Goal: Transaction & Acquisition: Book appointment/travel/reservation

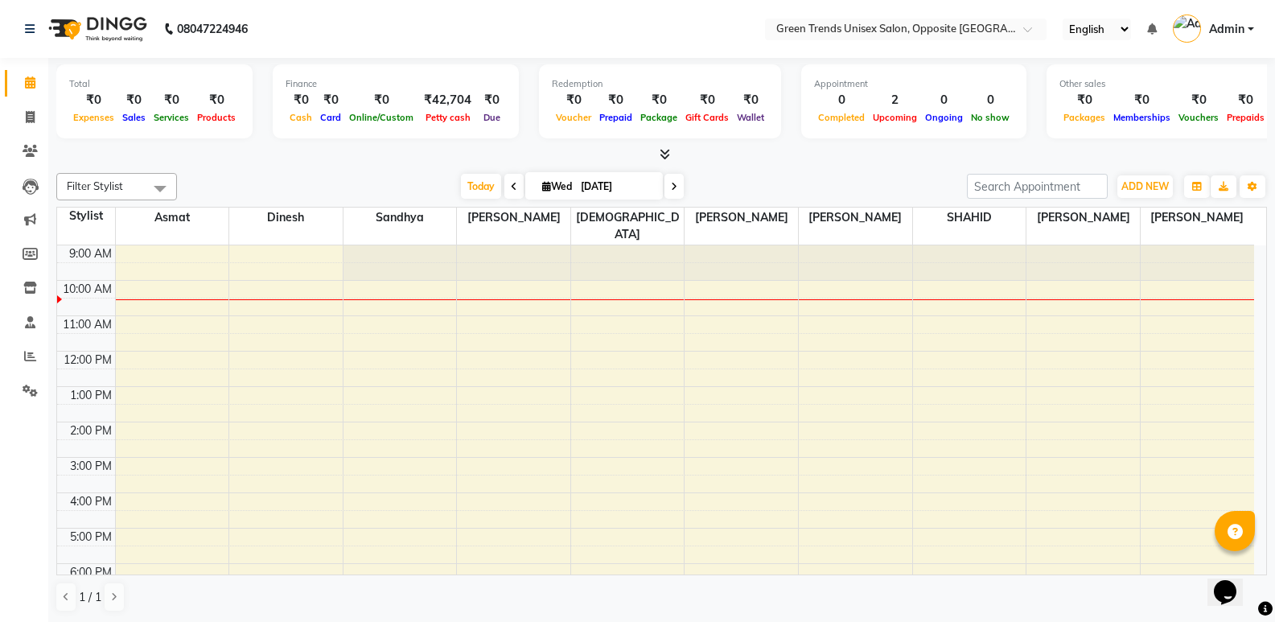
click at [1070, 280] on div "9:00 AM 10:00 AM 11:00 AM 12:00 PM 1:00 PM 2:00 PM 3:00 PM 4:00 PM 5:00 PM 6:00…" at bounding box center [655, 474] width 1197 height 459
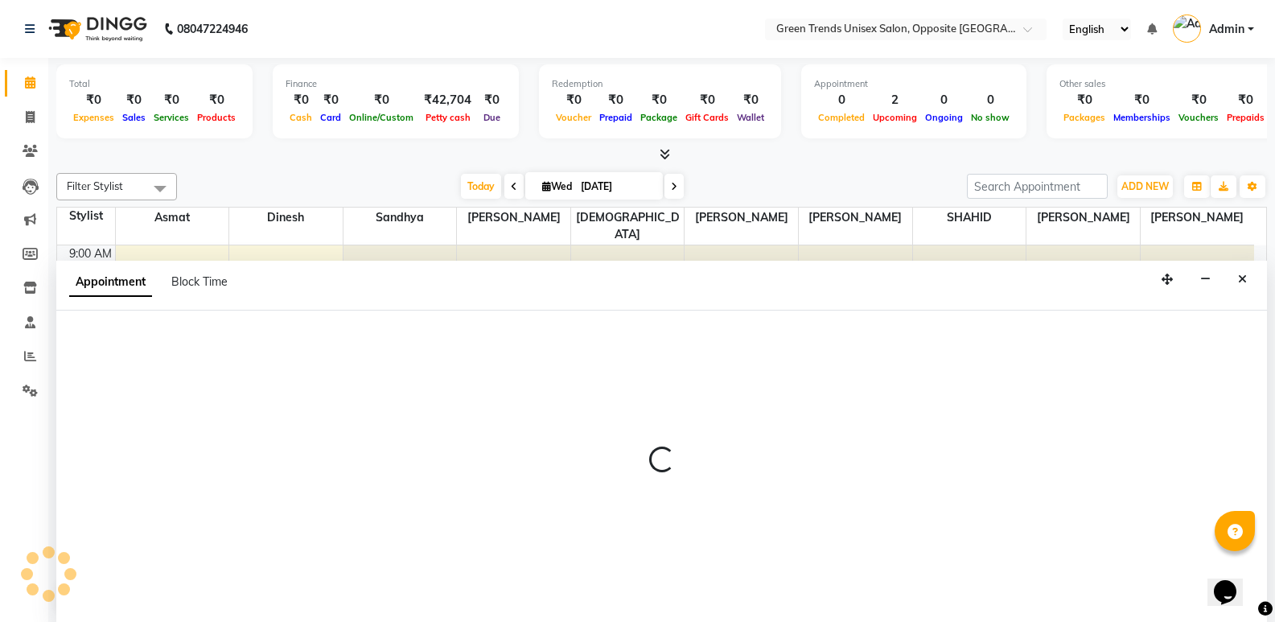
select select "82136"
select select "600"
select select "tentative"
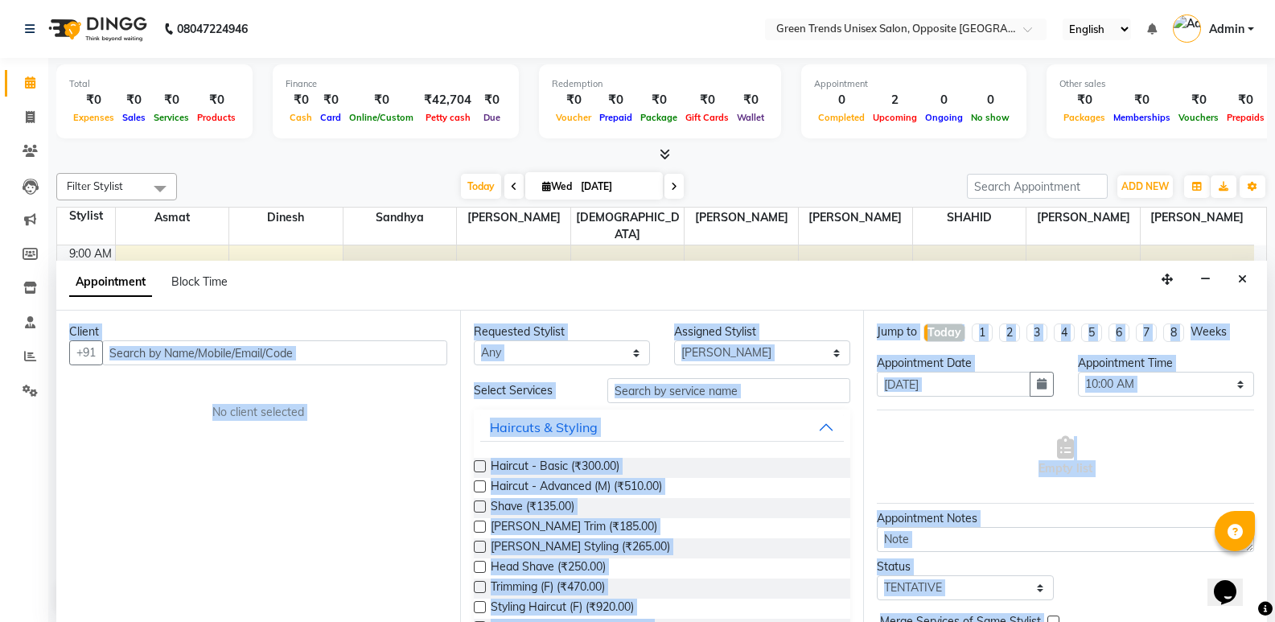
scroll to position [1, 0]
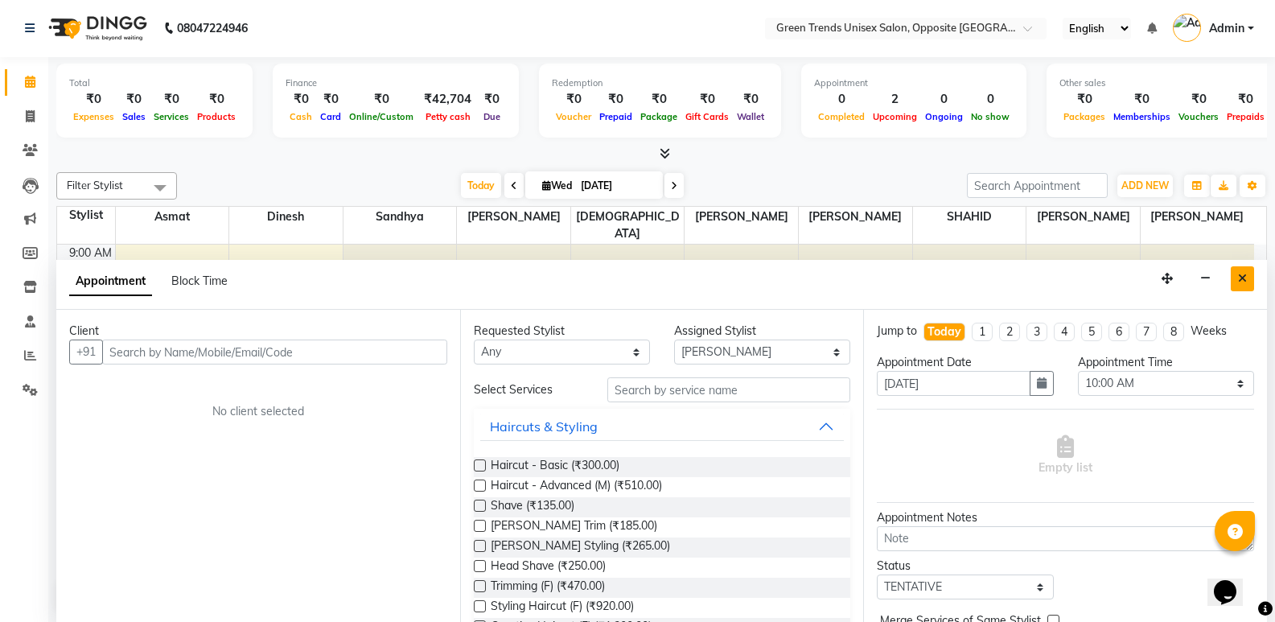
click at [1235, 278] on button "Close" at bounding box center [1242, 278] width 23 height 25
click at [1235, 278] on div "9:00 AM 10:00 AM 11:00 AM 12:00 PM 1:00 PM 2:00 PM 3:00 PM 4:00 PM 5:00 PM 6:00…" at bounding box center [655, 474] width 1197 height 459
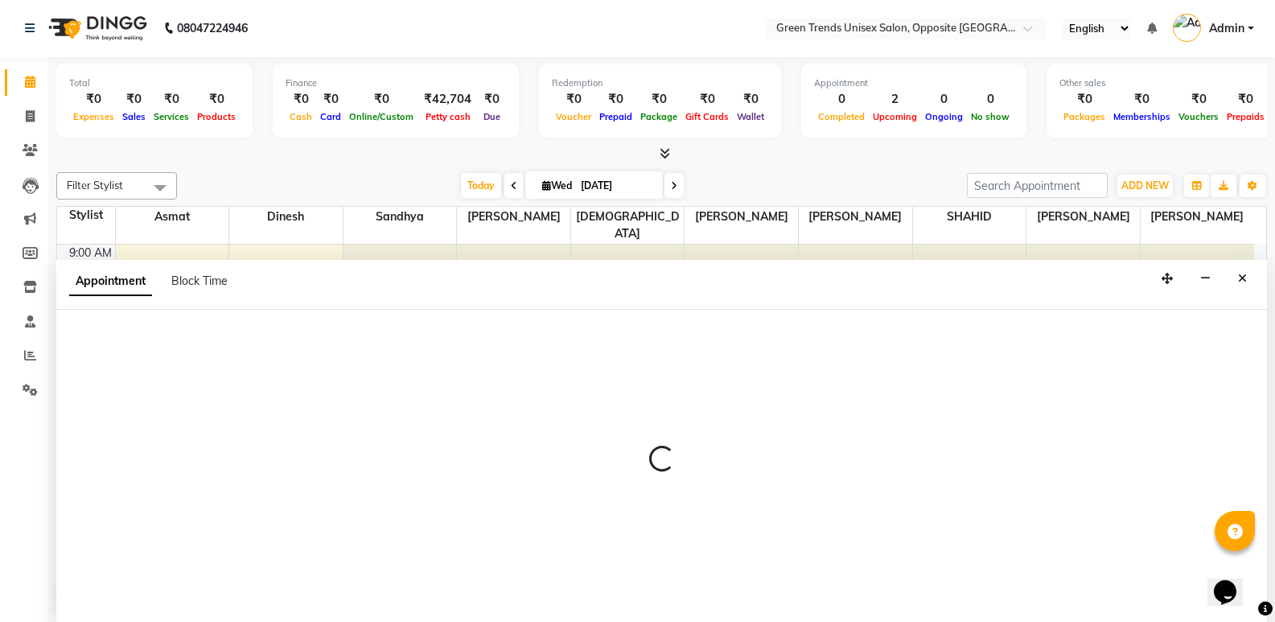
select select "89786"
select select "tentative"
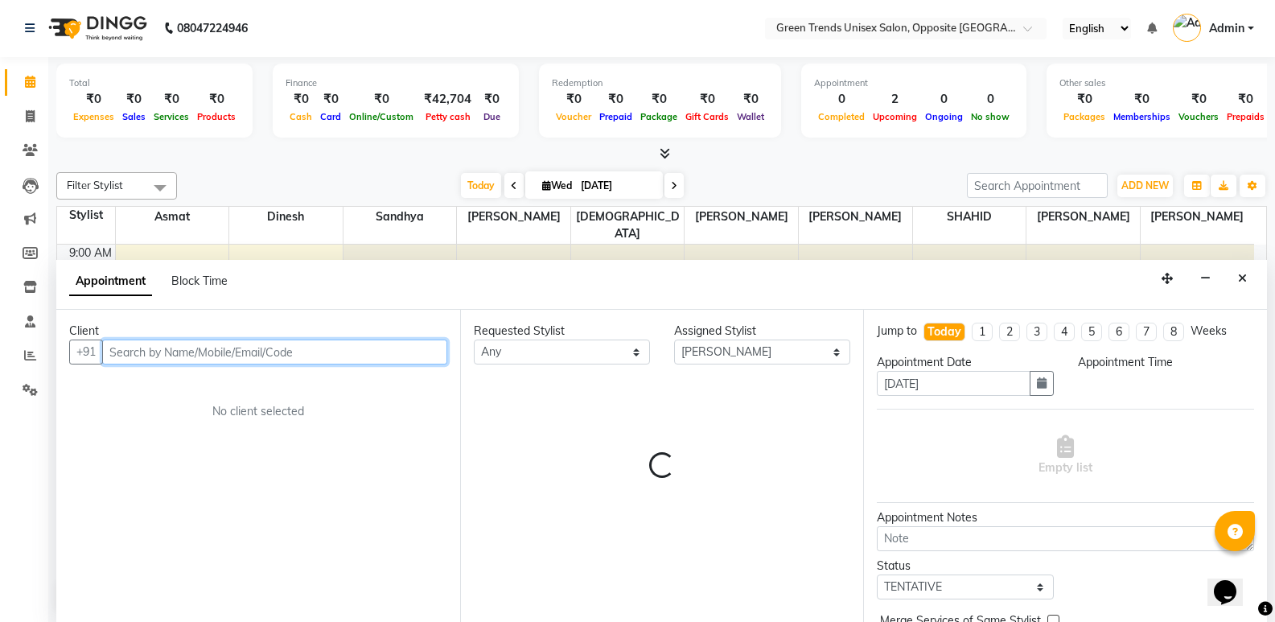
select select "600"
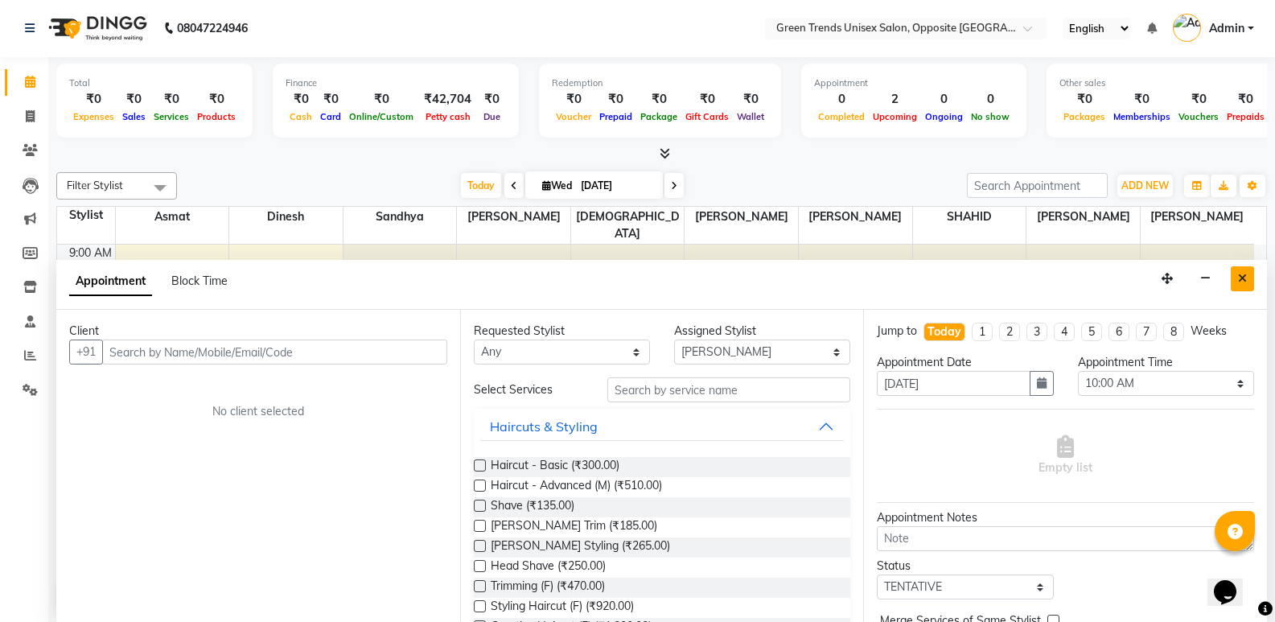
click at [1246, 286] on button "Close" at bounding box center [1242, 278] width 23 height 25
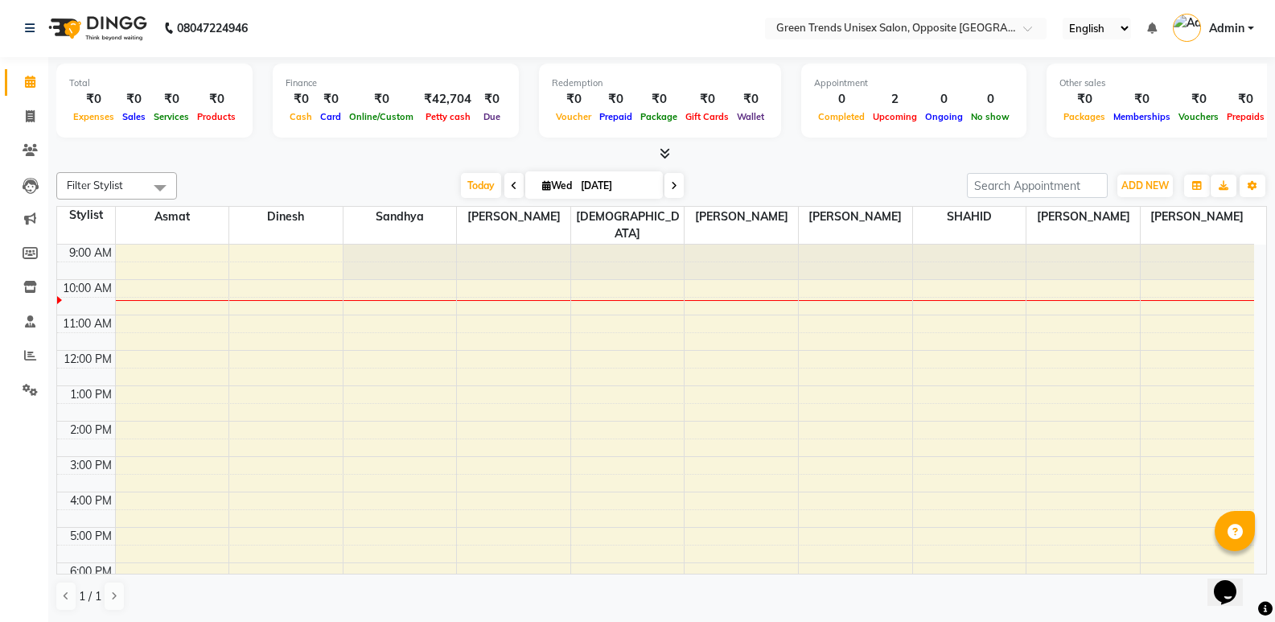
click at [1246, 286] on div "9:00 AM 10:00 AM 11:00 AM 12:00 PM 1:00 PM 2:00 PM 3:00 PM 4:00 PM 5:00 PM 6:00…" at bounding box center [655, 474] width 1197 height 459
select select "89786"
select select "630"
select select "tentative"
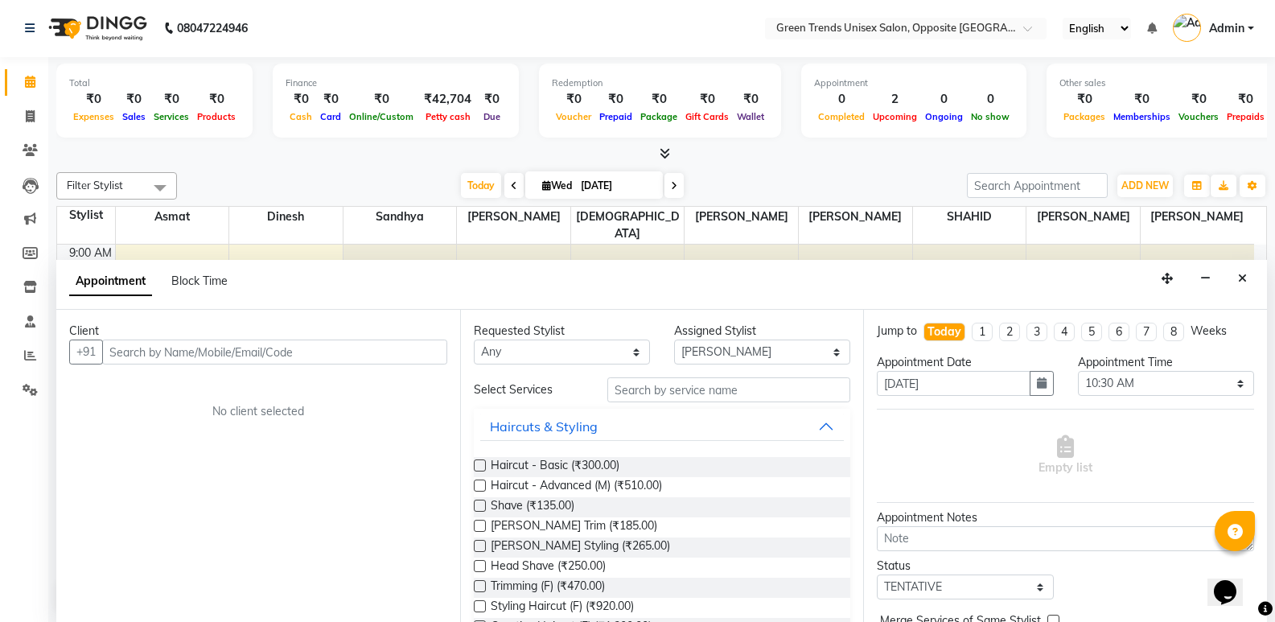
click at [1246, 286] on button "Close" at bounding box center [1242, 278] width 23 height 25
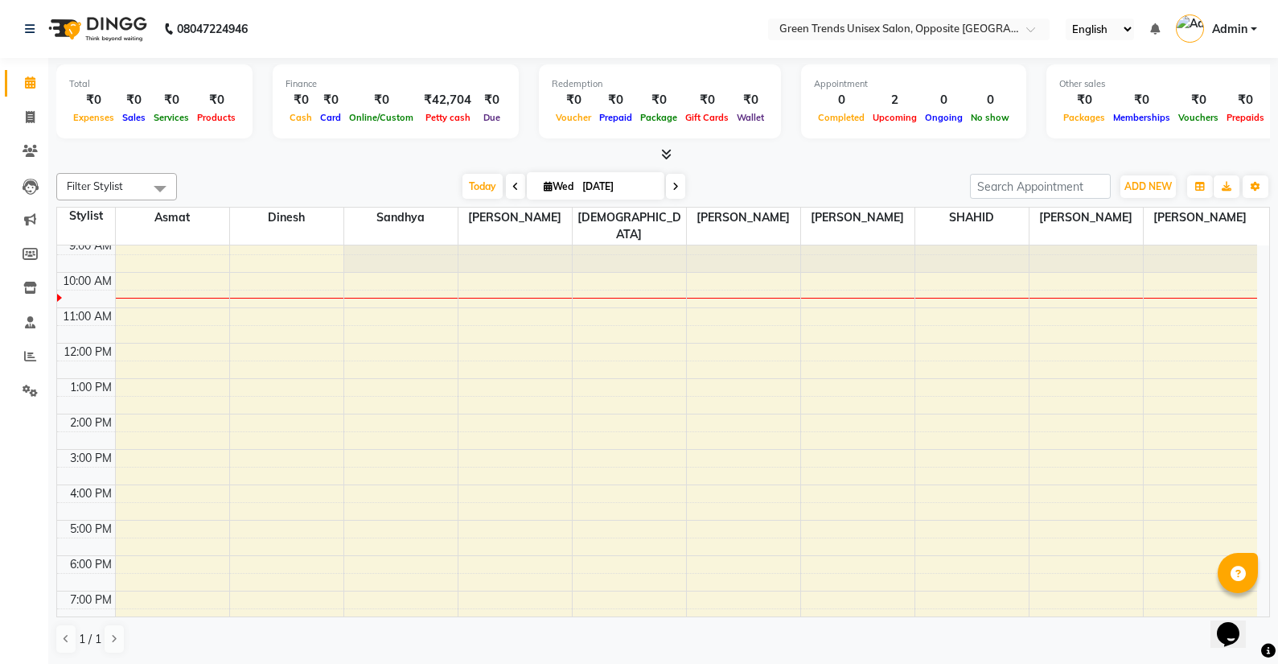
scroll to position [0, 0]
click at [1054, 278] on div "9:00 AM 10:00 AM 11:00 AM 12:00 PM 1:00 PM 2:00 PM 3:00 PM 4:00 PM 5:00 PM 6:00…" at bounding box center [657, 474] width 1200 height 459
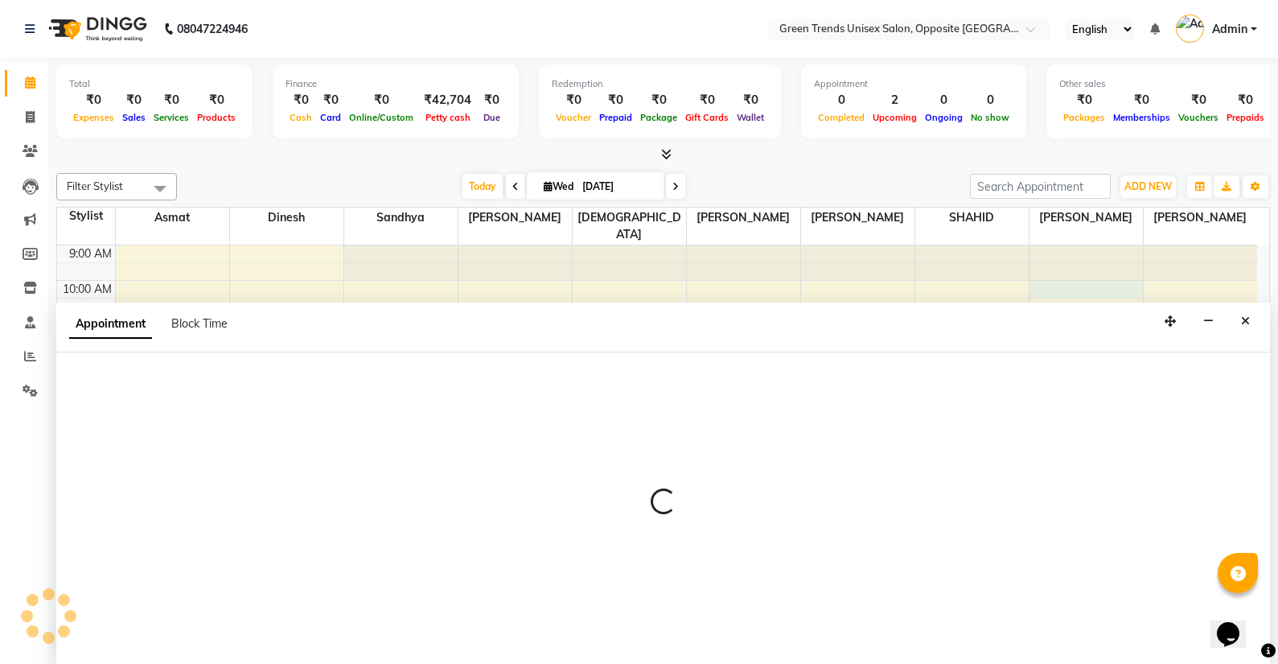
scroll to position [1, 0]
select select "82136"
select select "tentative"
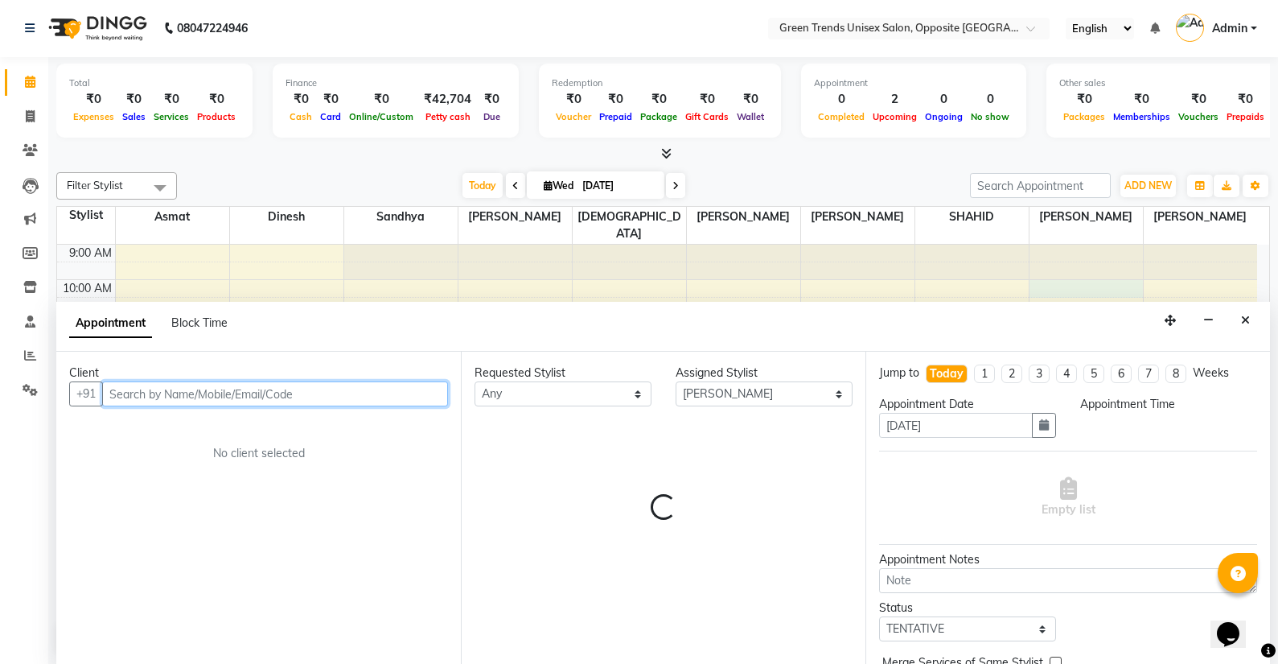
select select "600"
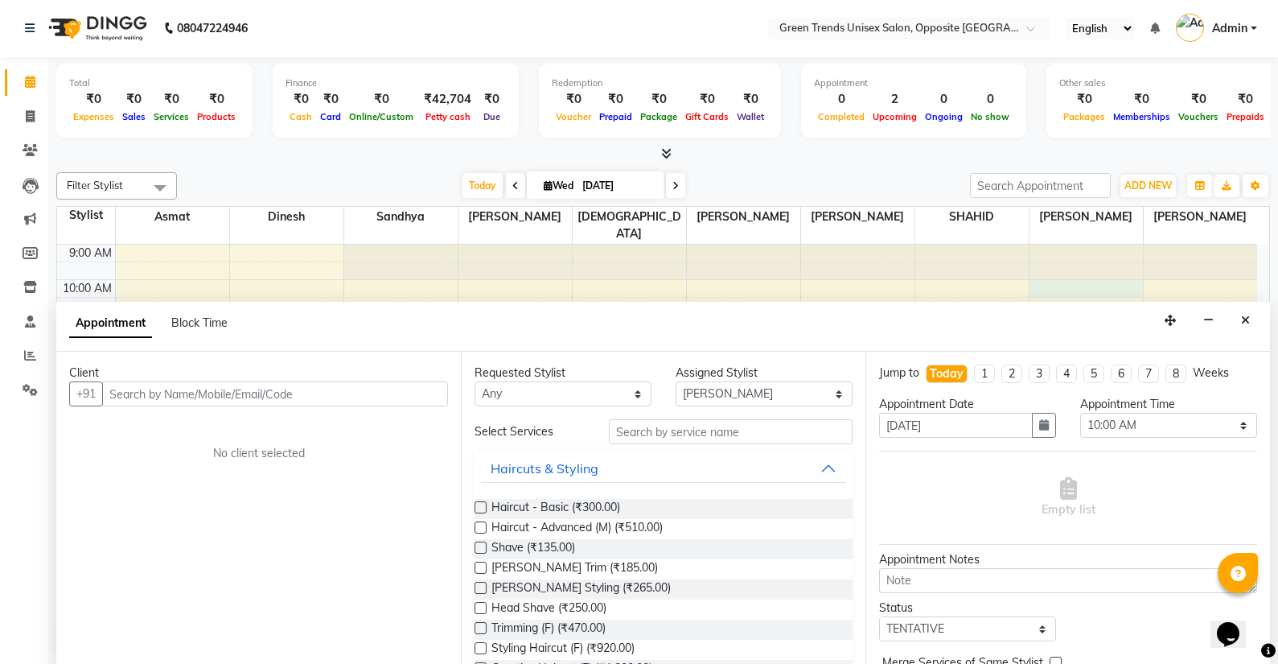
click at [892, 621] on div "Jump to Today 1 2 3 4 5 6 7 8 Weeks Appointment Date 03-09-2025 Appointment Tim…" at bounding box center [1068, 508] width 405 height 312
click at [75, 516] on div "Client +91 No client selected" at bounding box center [258, 508] width 405 height 312
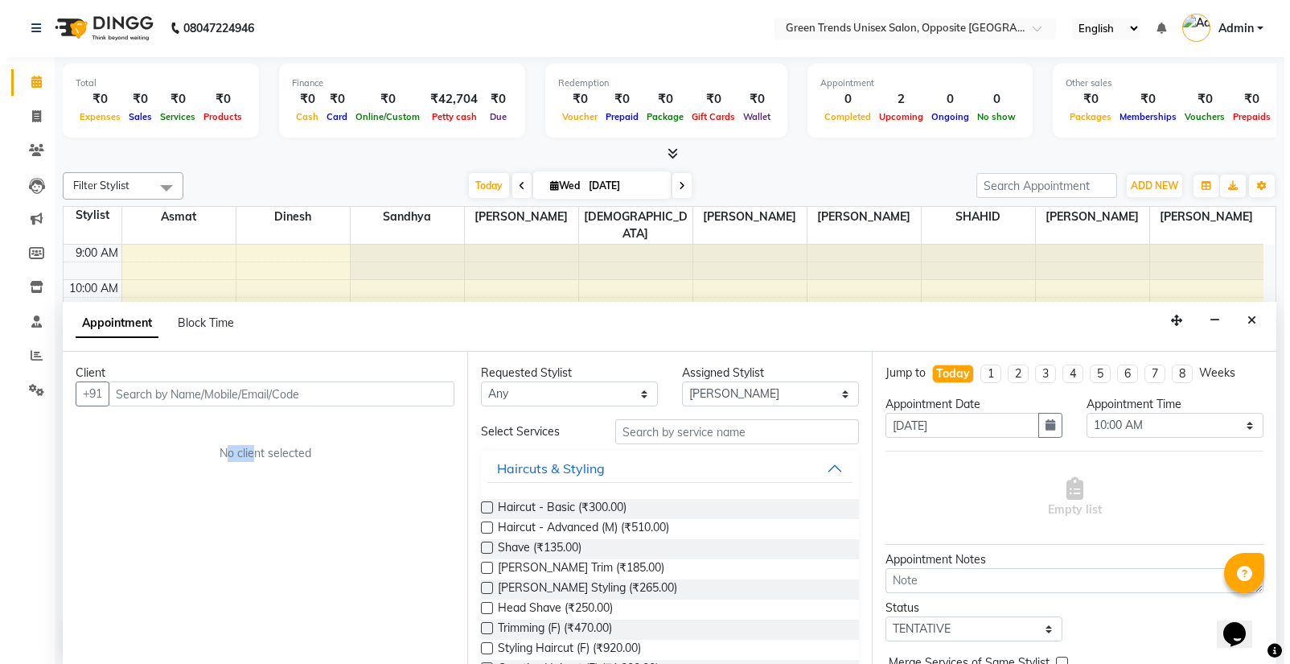
scroll to position [0, 0]
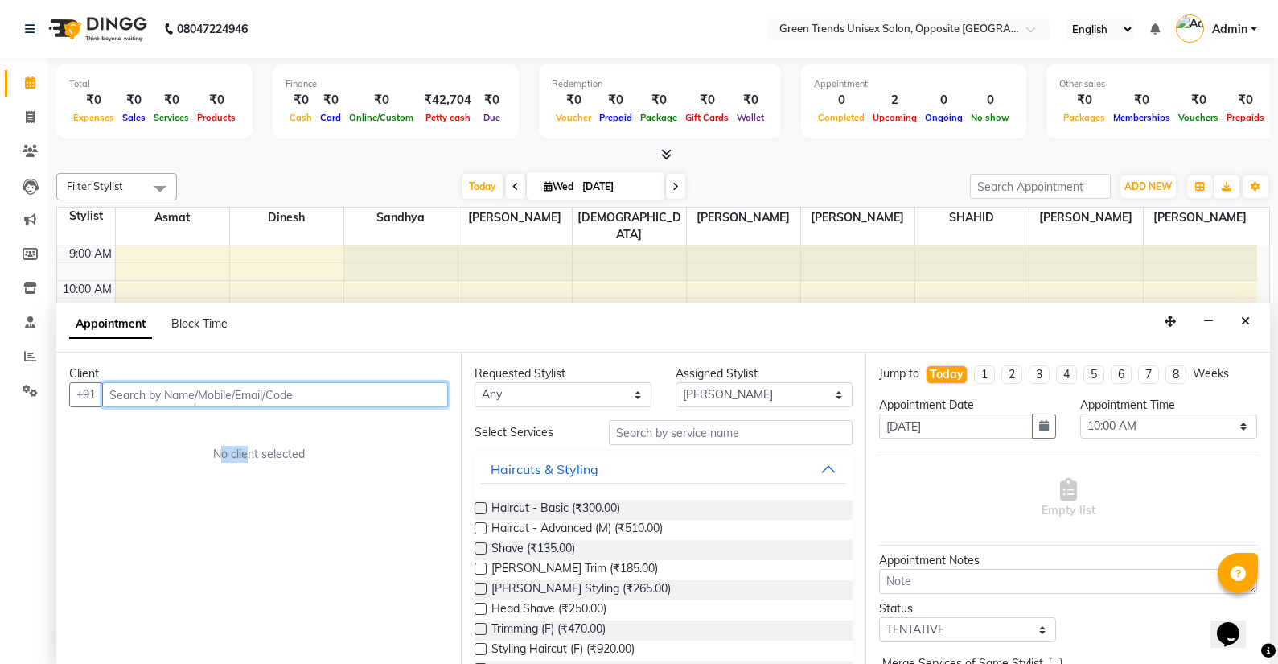
click at [129, 401] on input "text" at bounding box center [275, 394] width 346 height 25
click at [37, 359] on span at bounding box center [30, 357] width 28 height 19
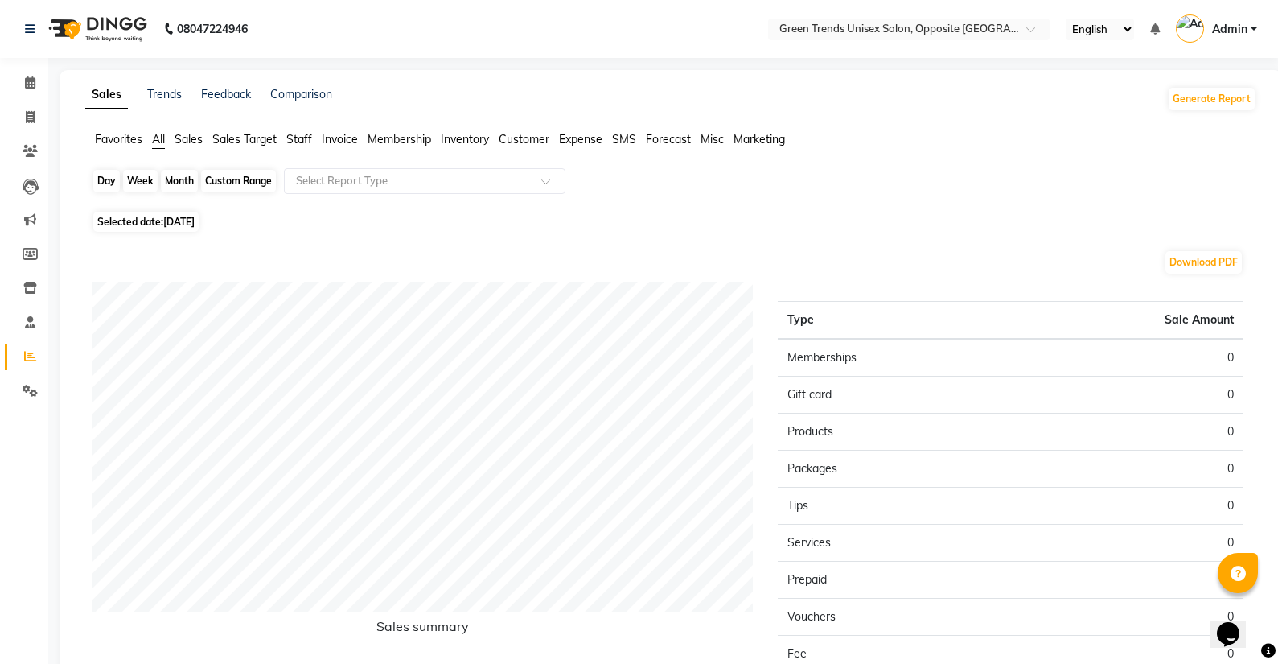
click at [111, 191] on div "Day" at bounding box center [106, 181] width 27 height 23
select select "9"
select select "2025"
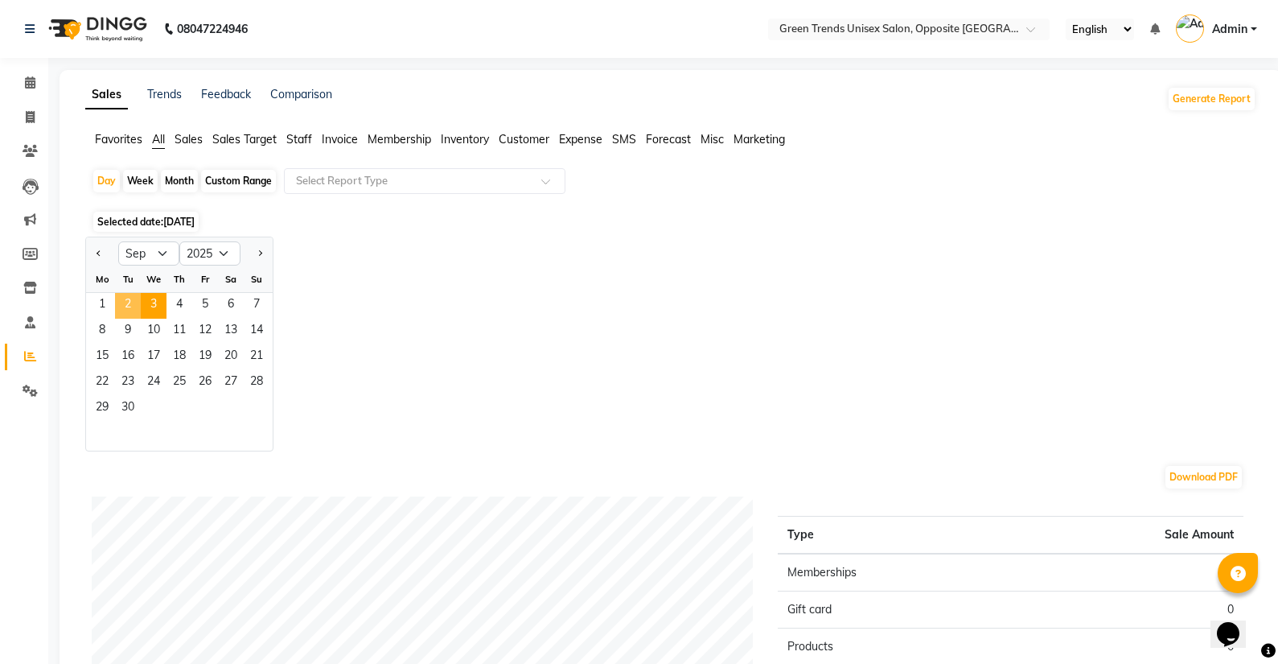
click at [137, 300] on span "2" at bounding box center [128, 306] width 26 height 26
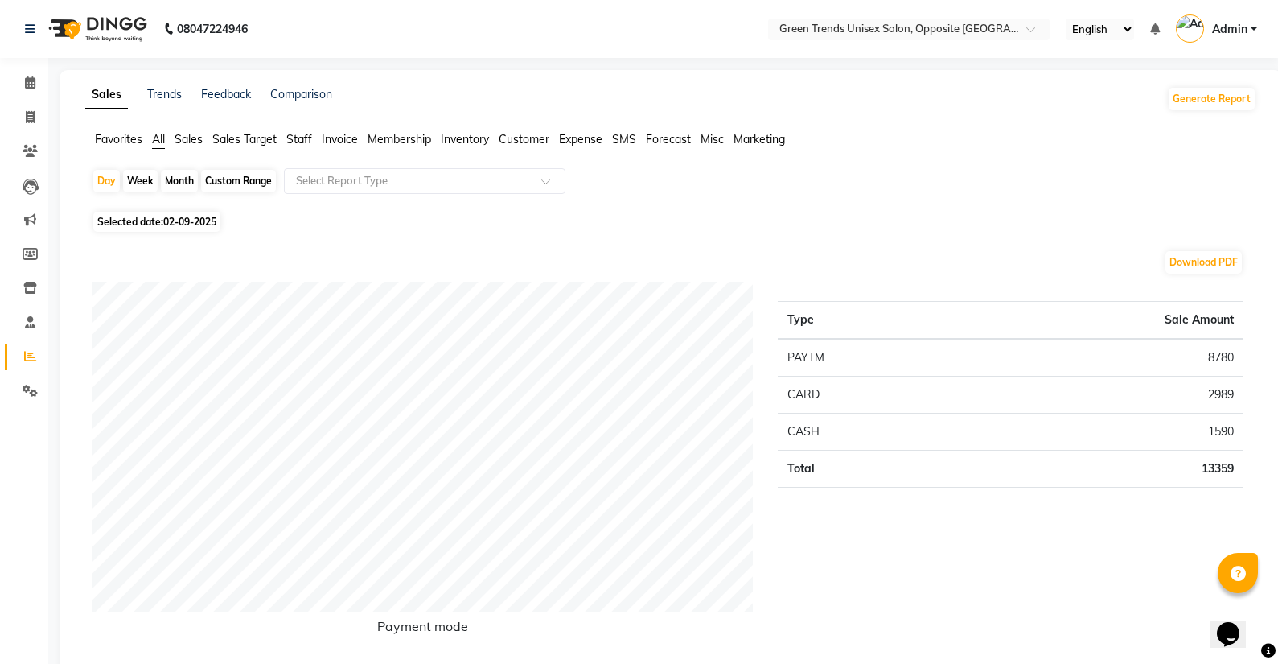
click at [218, 145] on span "Sales Target" at bounding box center [244, 139] width 64 height 14
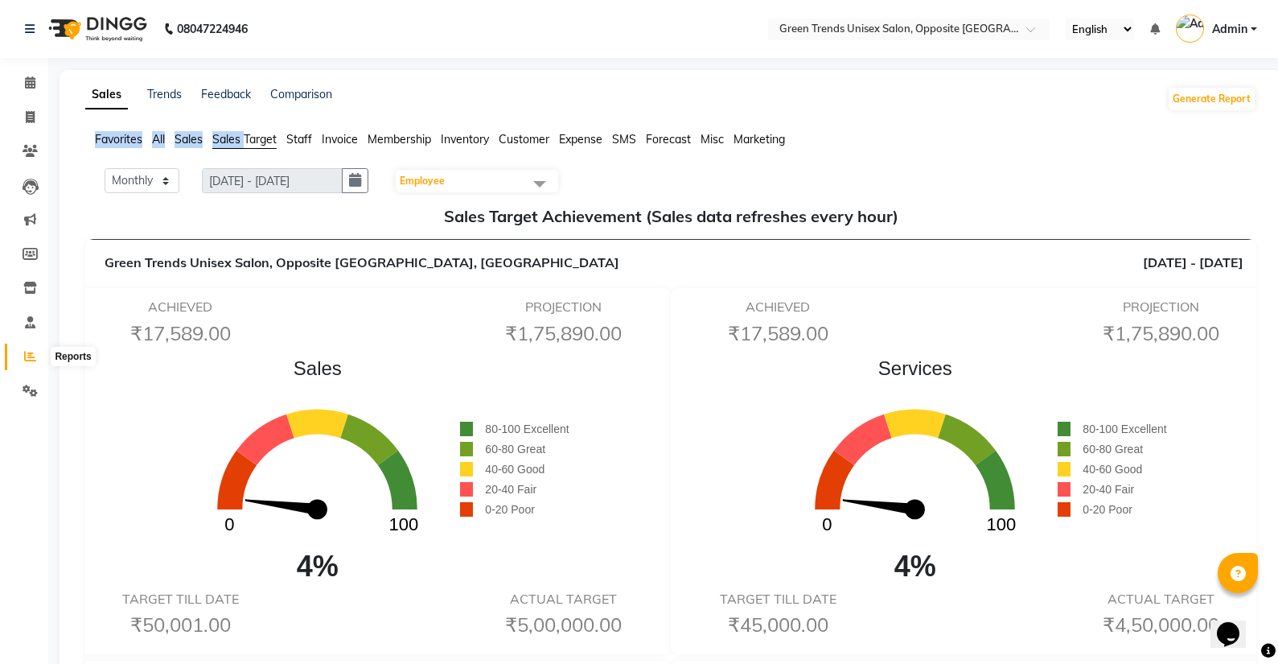
click at [35, 365] on span at bounding box center [30, 357] width 28 height 19
click at [35, 368] on link "Reports" at bounding box center [24, 357] width 39 height 27
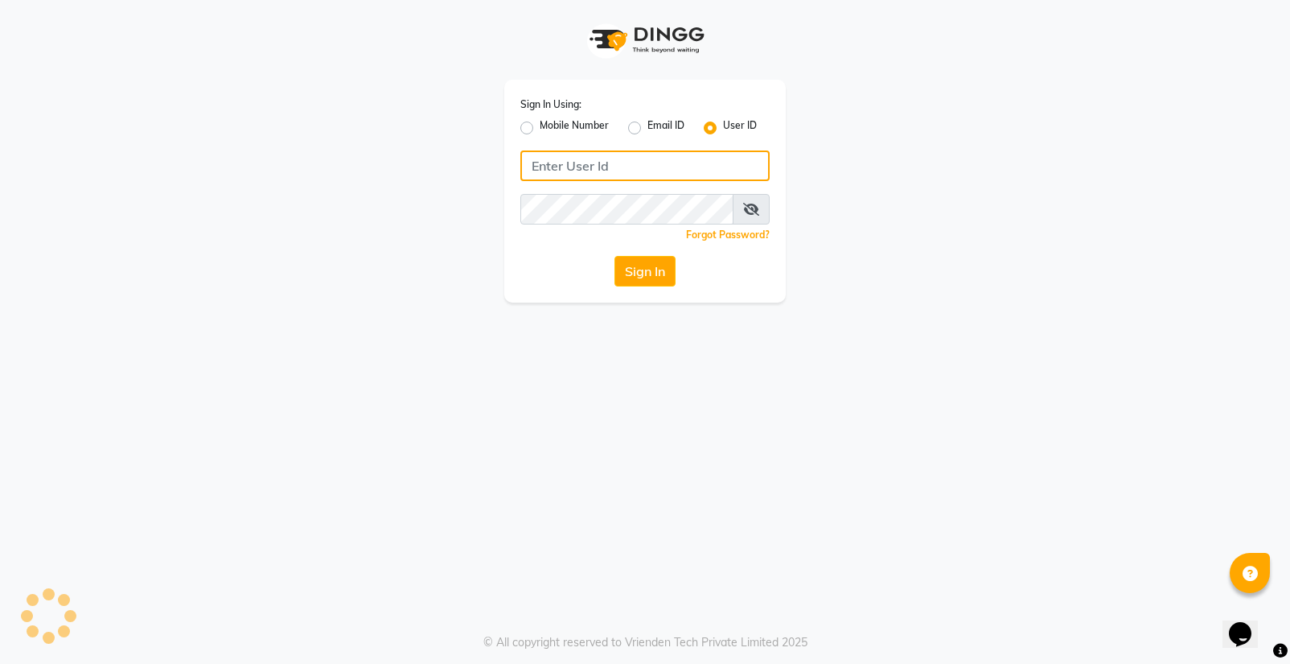
type input "Shashank@123"
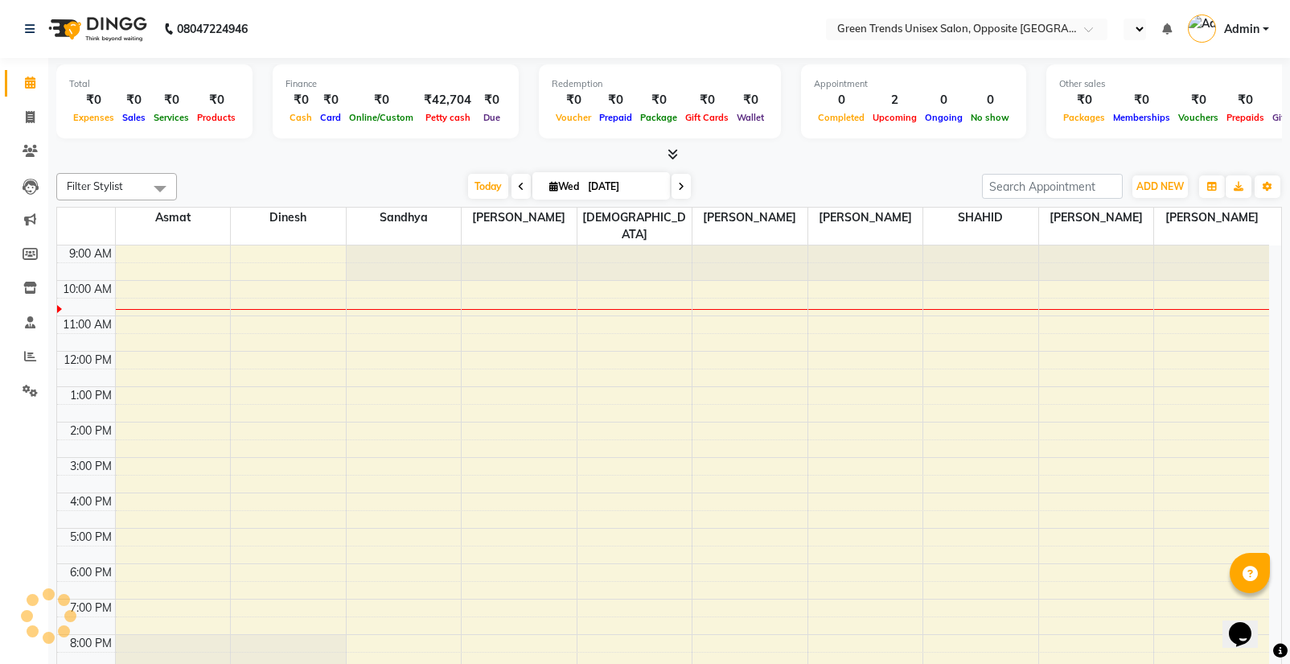
select select "en"
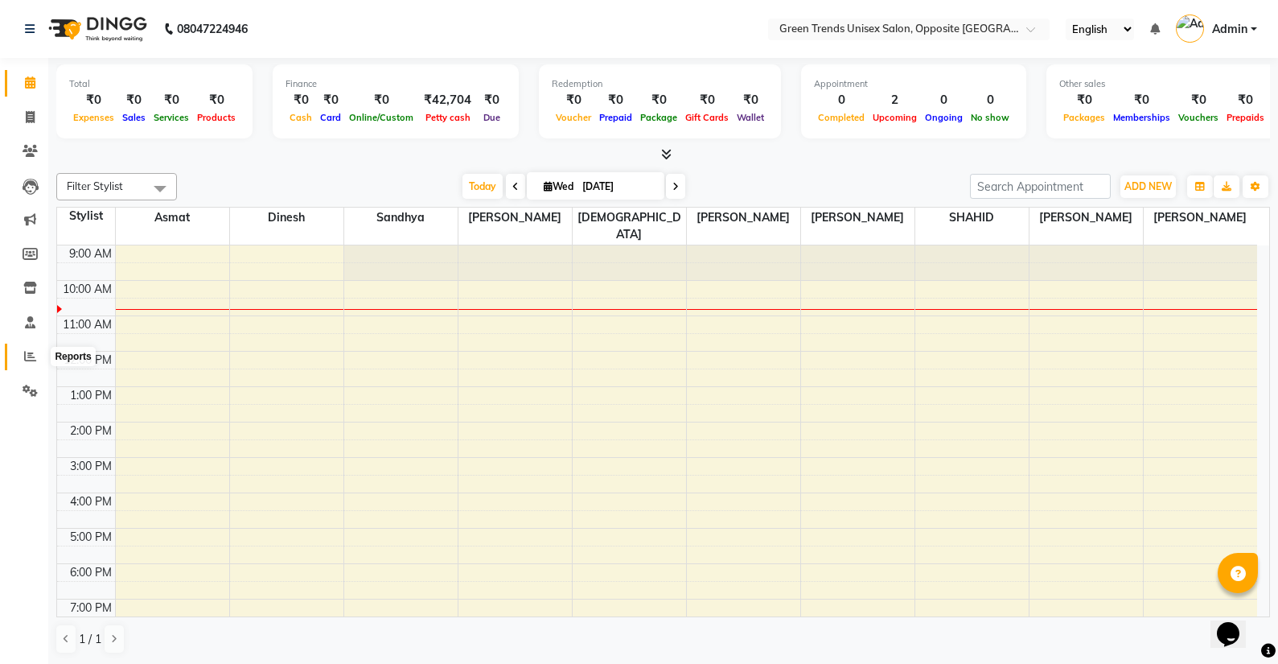
click at [20, 351] on span at bounding box center [30, 357] width 28 height 19
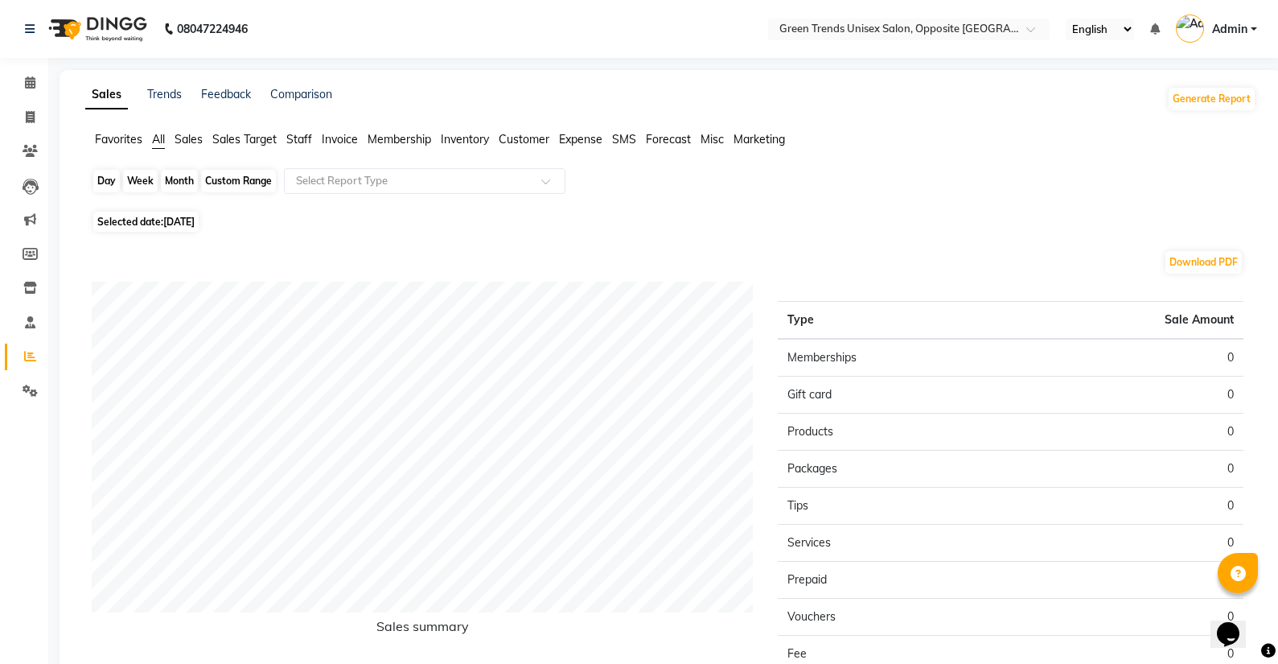
click at [109, 181] on div "Day" at bounding box center [106, 181] width 27 height 23
select select "9"
select select "2025"
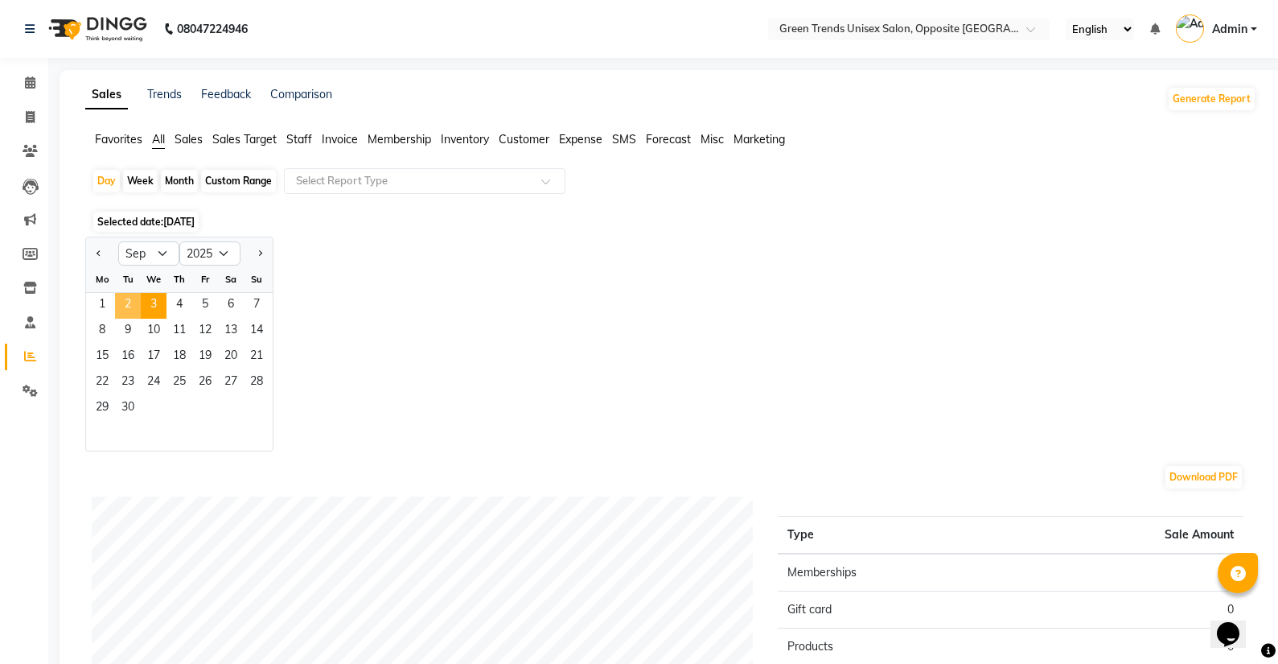
click at [122, 304] on span "2" at bounding box center [128, 306] width 26 height 26
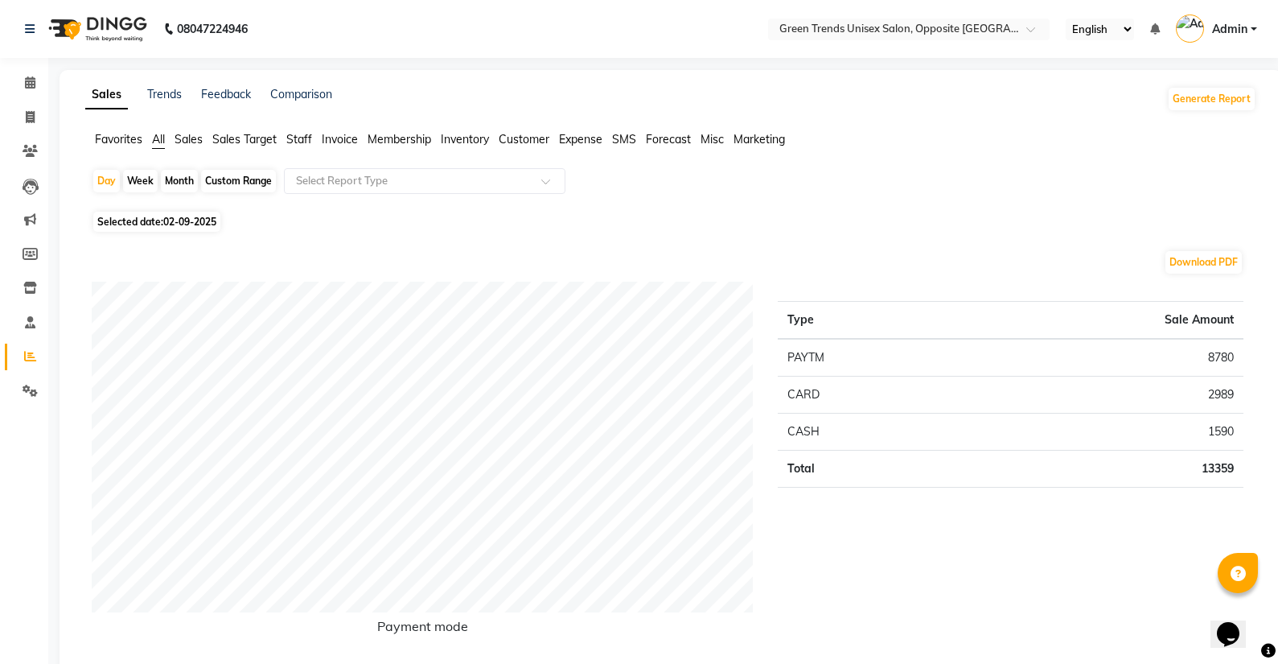
click at [290, 137] on span "Staff" at bounding box center [299, 139] width 26 height 14
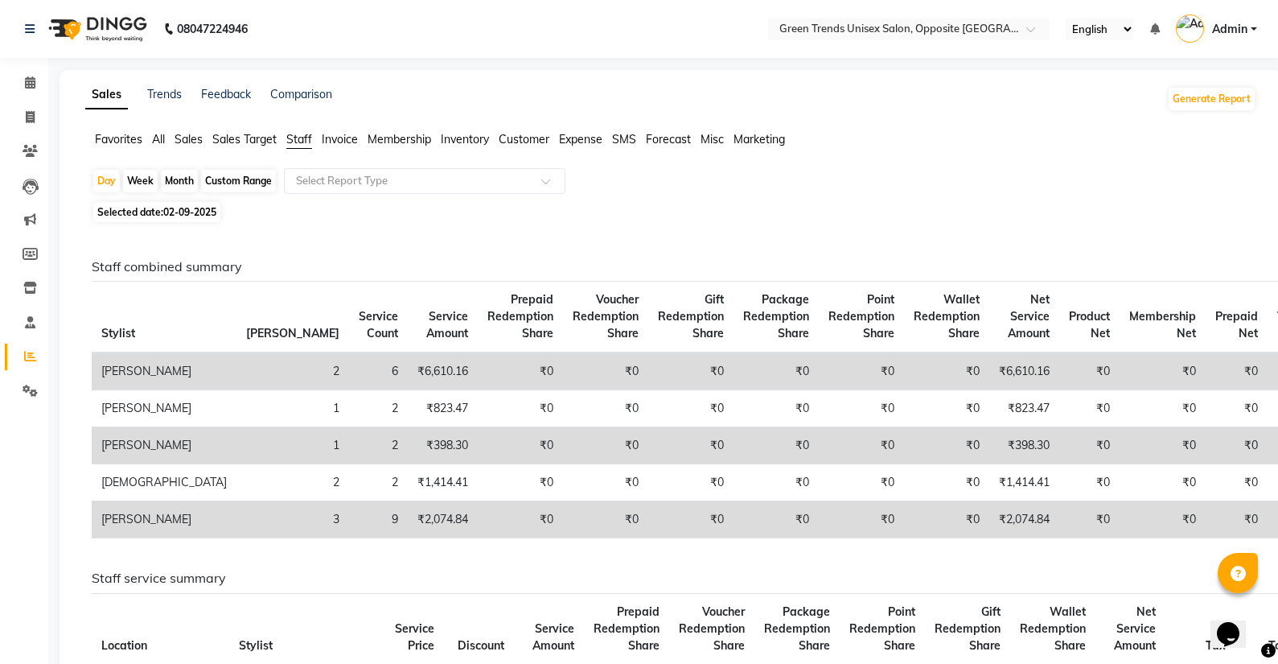
click at [192, 142] on span "Sales" at bounding box center [189, 139] width 28 height 14
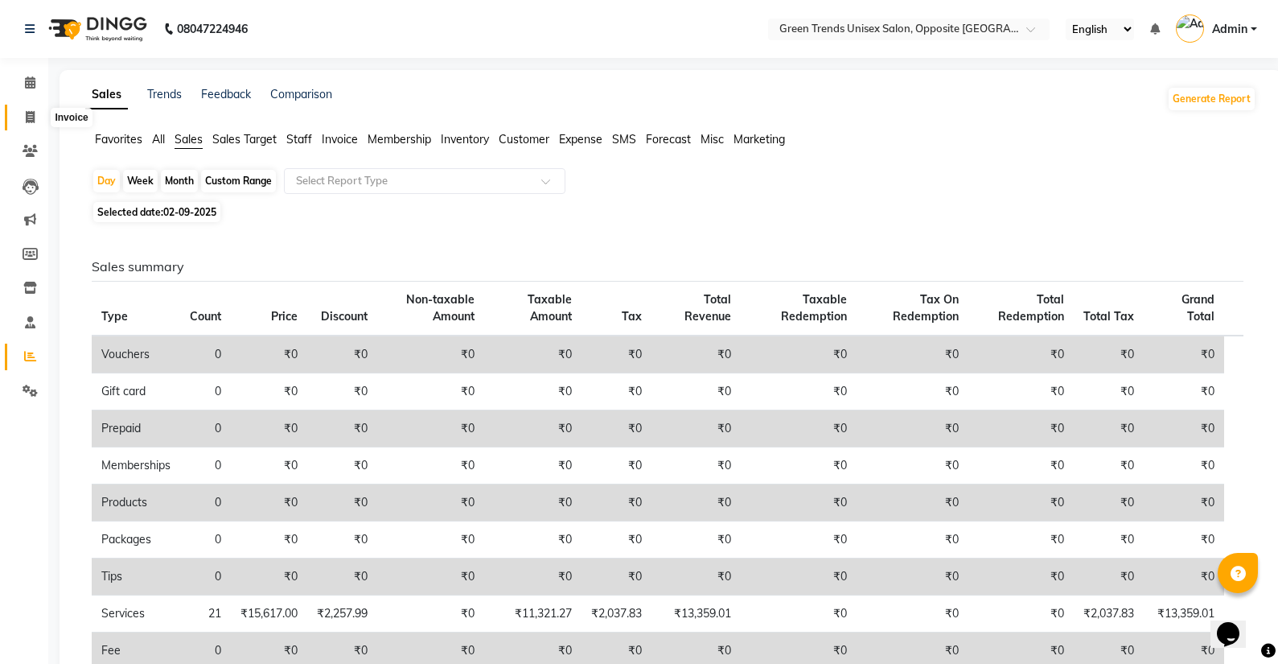
click at [41, 122] on span at bounding box center [30, 118] width 28 height 19
select select "service"
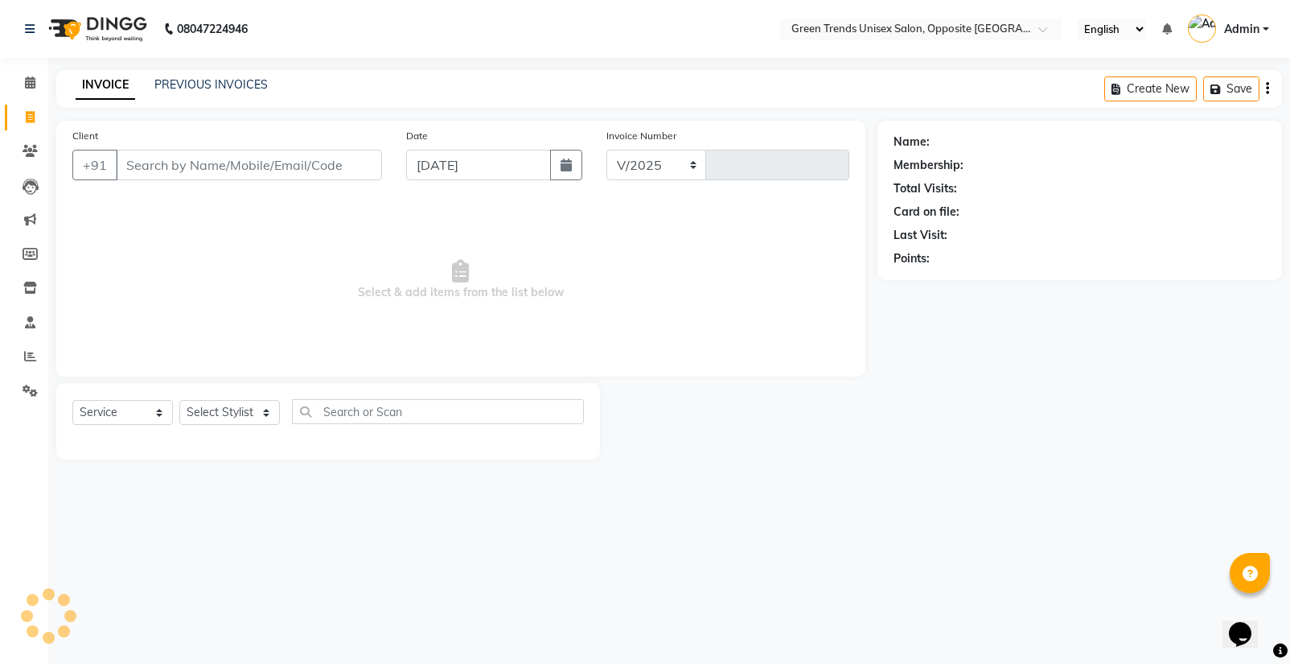
select select "5225"
type input "1100"
click at [577, 171] on button "button" at bounding box center [566, 165] width 32 height 31
select select "9"
select select "2025"
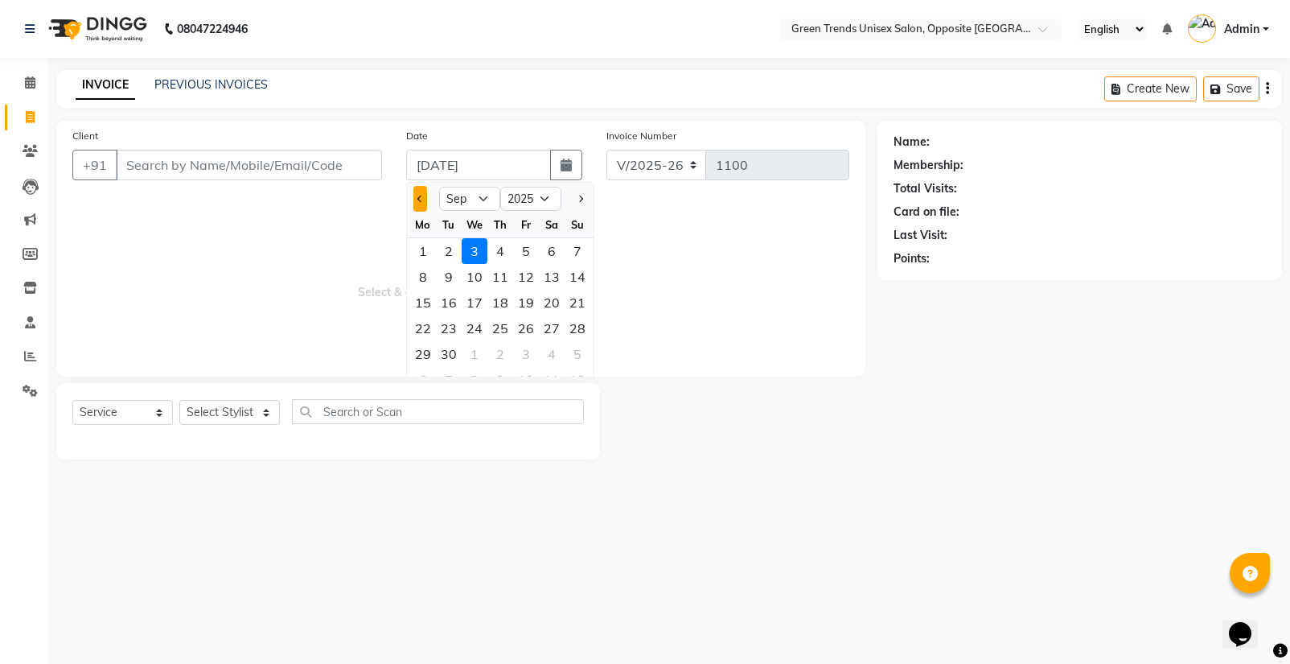
click at [415, 198] on button "Previous month" at bounding box center [421, 199] width 14 height 26
select select "8"
click at [323, 172] on input "Client" at bounding box center [249, 165] width 266 height 31
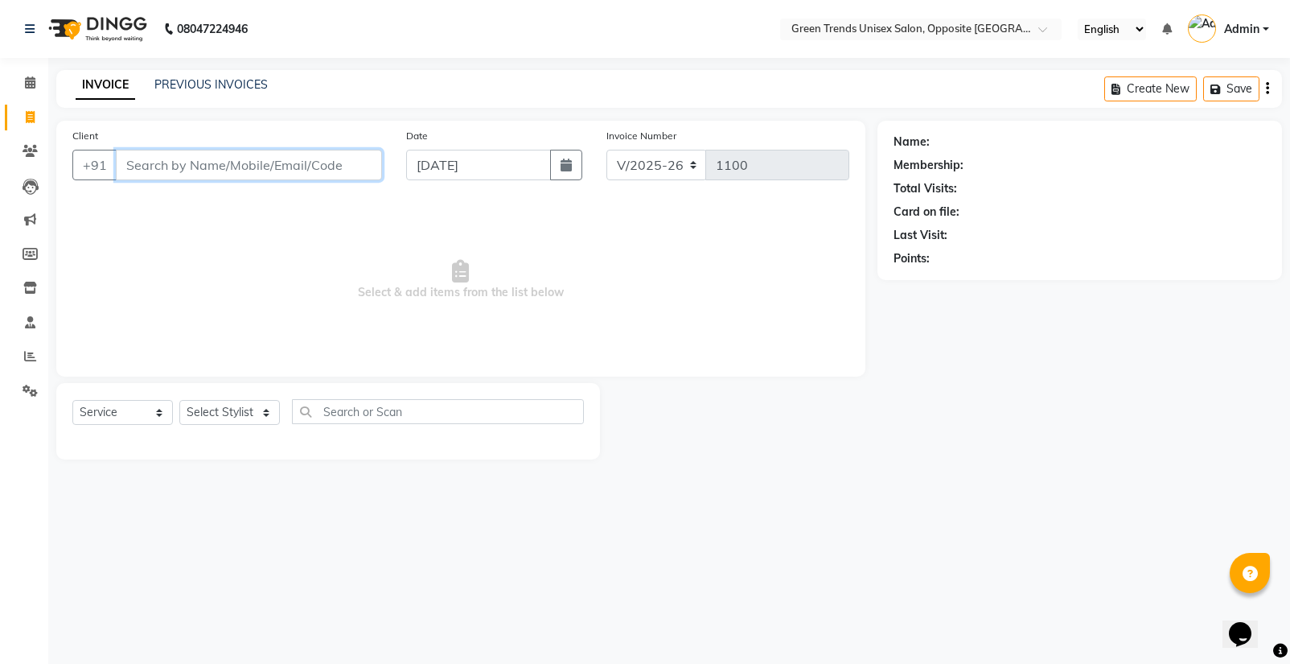
click at [323, 171] on input "Client" at bounding box center [249, 165] width 266 height 31
click at [558, 178] on button "button" at bounding box center [566, 165] width 32 height 31
select select "9"
select select "2025"
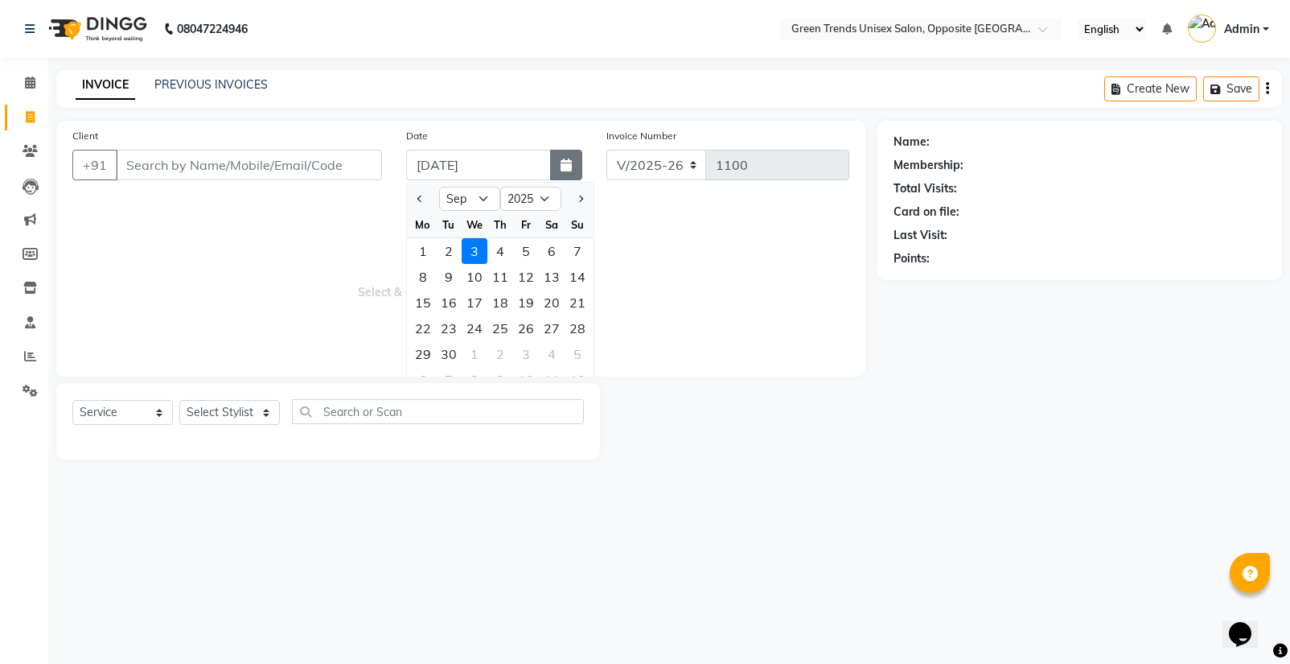
click at [558, 178] on button "button" at bounding box center [566, 165] width 32 height 31
click at [558, 177] on button "button" at bounding box center [566, 165] width 32 height 31
select select "9"
select select "2025"
click at [422, 196] on span "Previous month" at bounding box center [421, 198] width 6 height 6
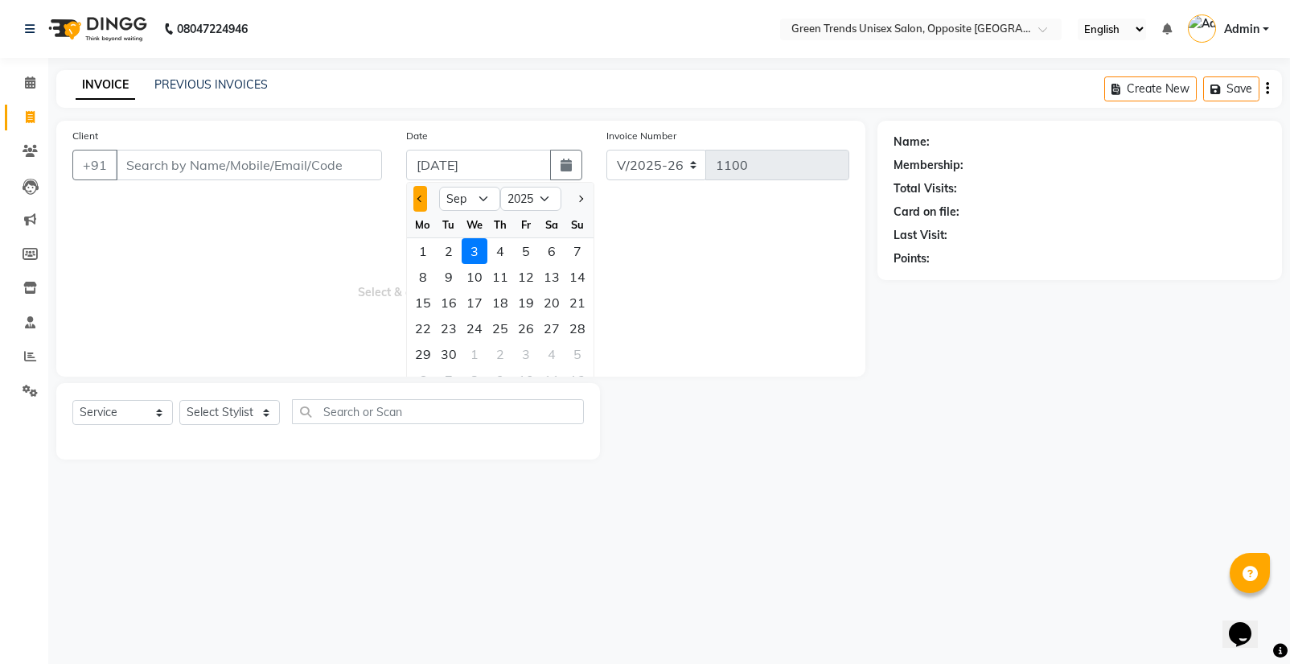
select select "8"
click at [521, 246] on div "1" at bounding box center [526, 251] width 26 height 26
type input "01-08-2025"
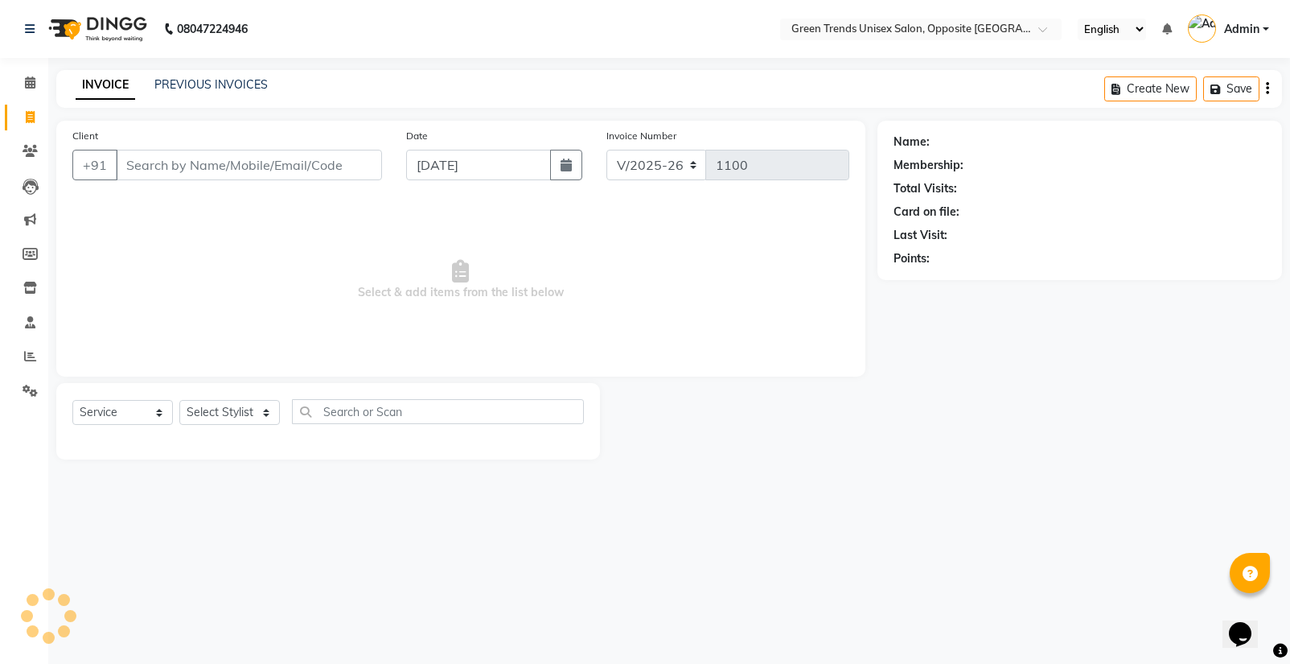
click at [521, 246] on span "Select & add items from the list below" at bounding box center [460, 280] width 777 height 161
click at [576, 178] on button "button" at bounding box center [566, 165] width 32 height 31
select select "8"
select select "2025"
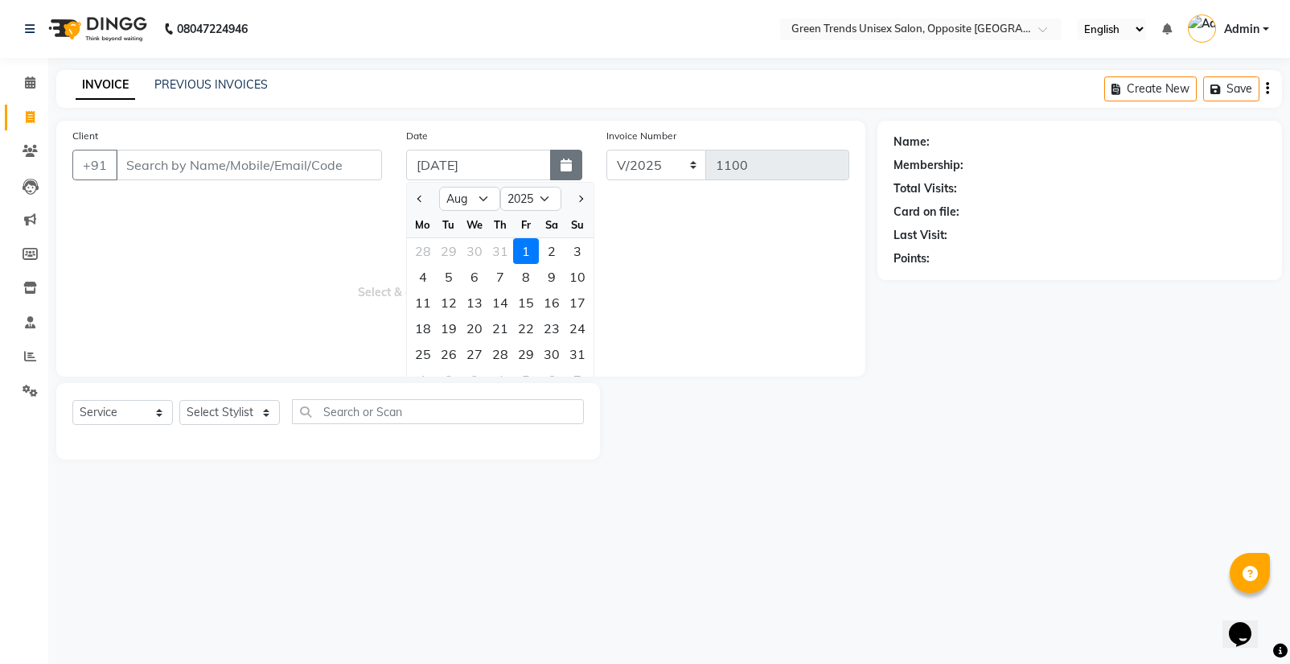
click at [576, 178] on button "button" at bounding box center [566, 165] width 32 height 31
select select "8"
select select "2025"
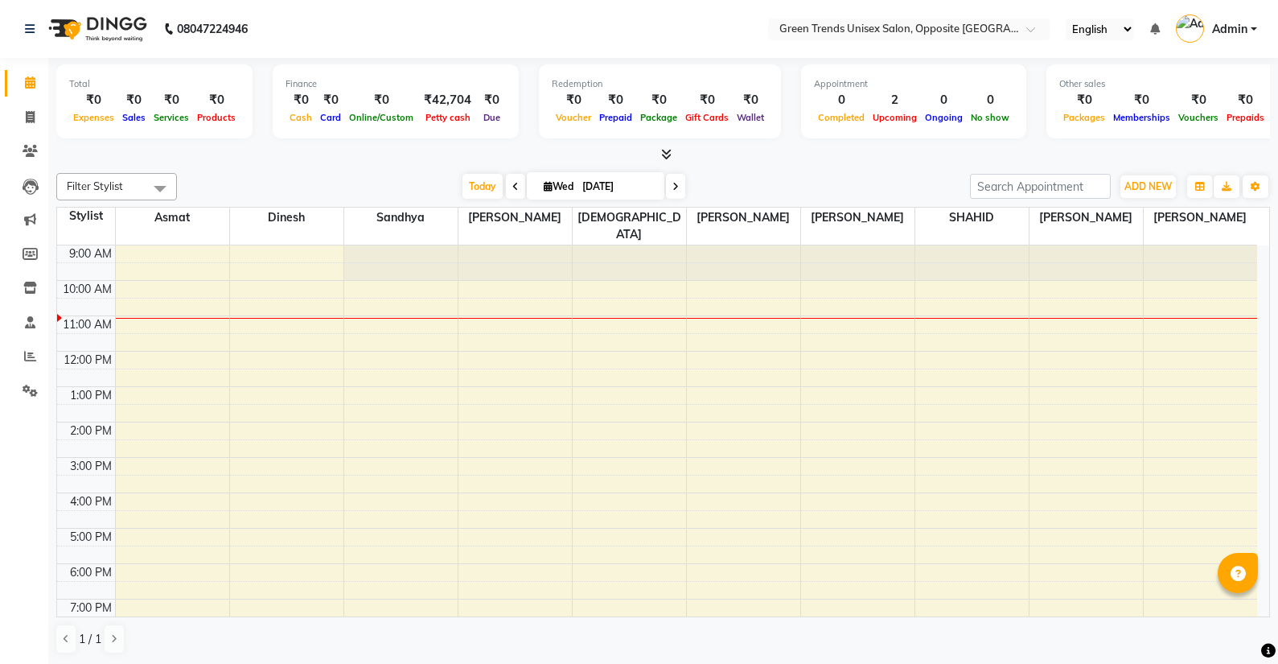
click at [835, 60] on div "Total ₹0 Expenses ₹0 Sales ₹0 Services ₹0 Products Finance ₹0 Cash ₹0 Card ₹0 O…" at bounding box center [663, 110] width 1214 height 105
click at [1097, 275] on div "9:00 AM 10:00 AM 11:00 AM 12:00 PM 1:00 PM 2:00 PM 3:00 PM 4:00 PM 5:00 PM 6:00…" at bounding box center [657, 474] width 1200 height 459
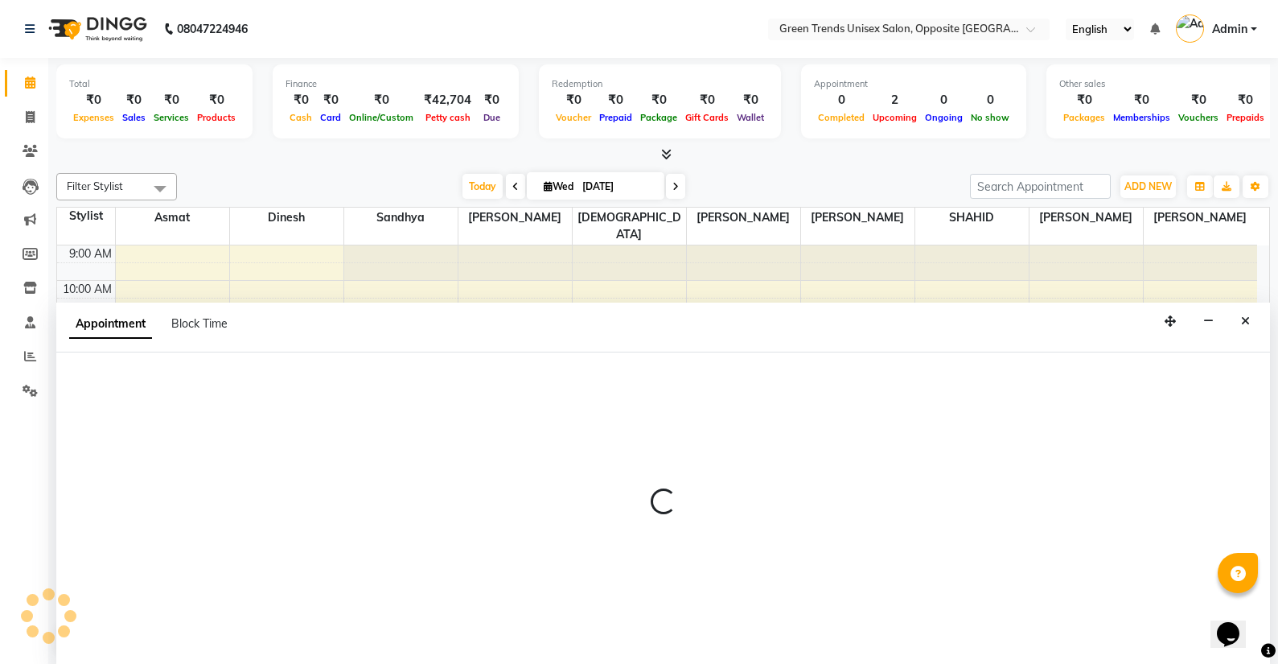
scroll to position [1, 0]
select select "82136"
select select "tentative"
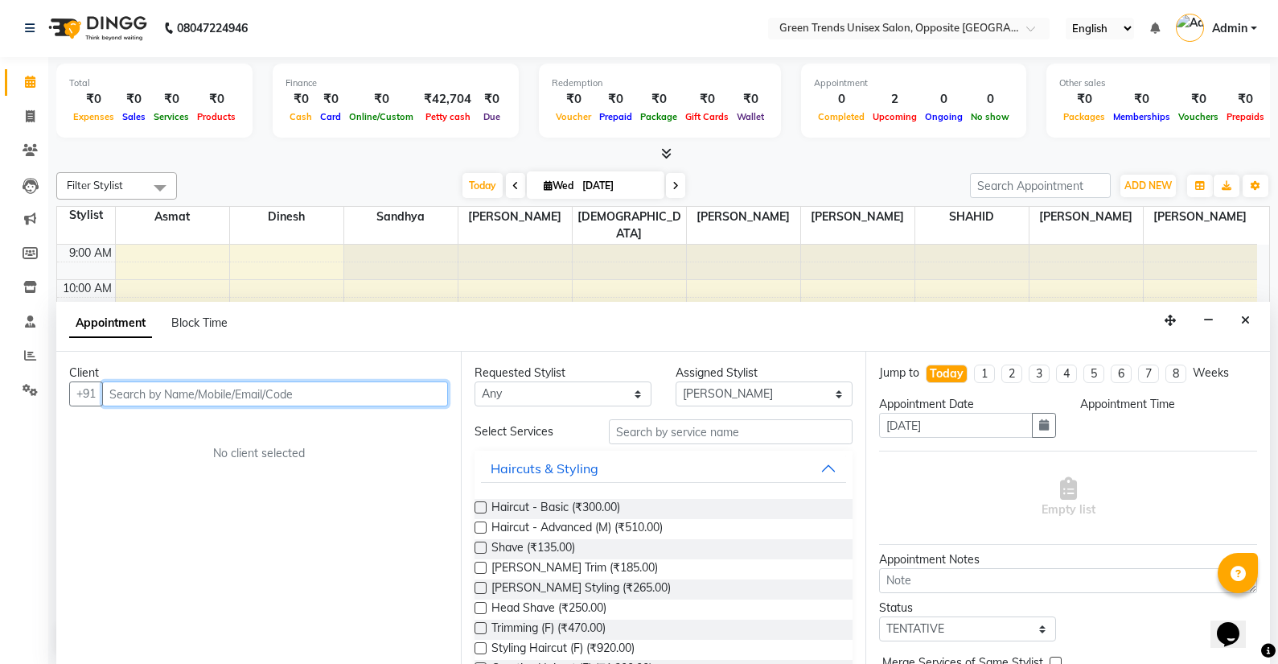
select select "600"
click at [332, 396] on input "text" at bounding box center [275, 393] width 346 height 25
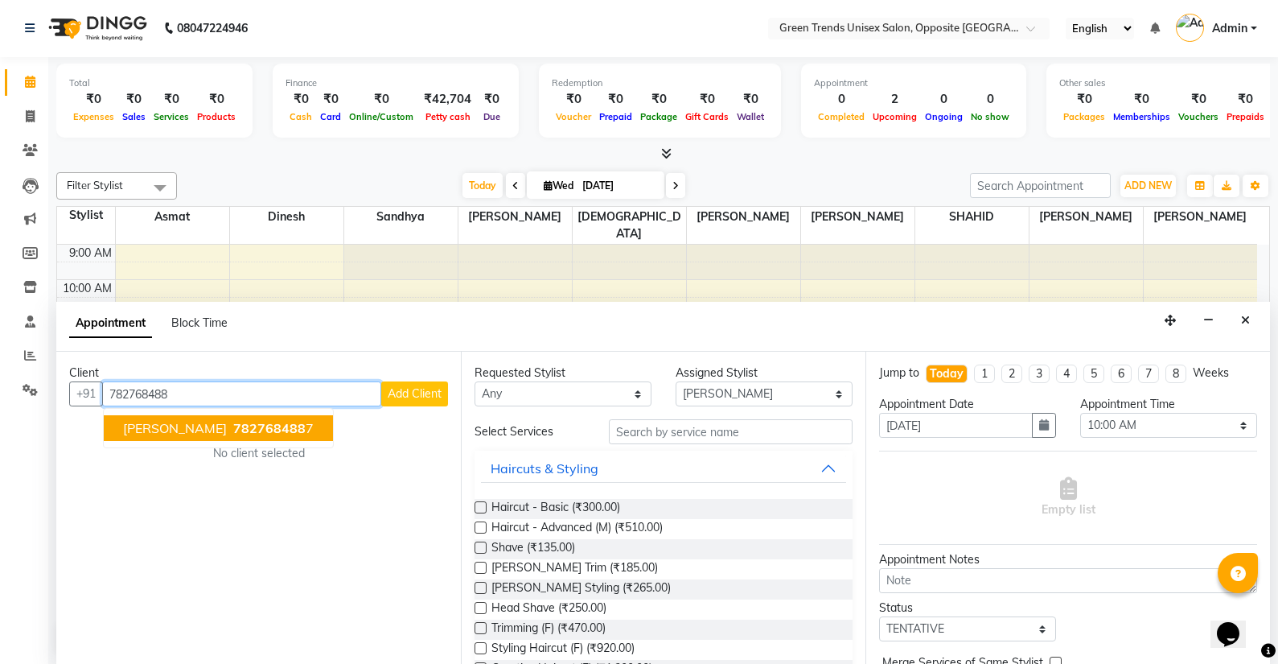
click at [259, 433] on span "782768488" at bounding box center [269, 428] width 72 height 16
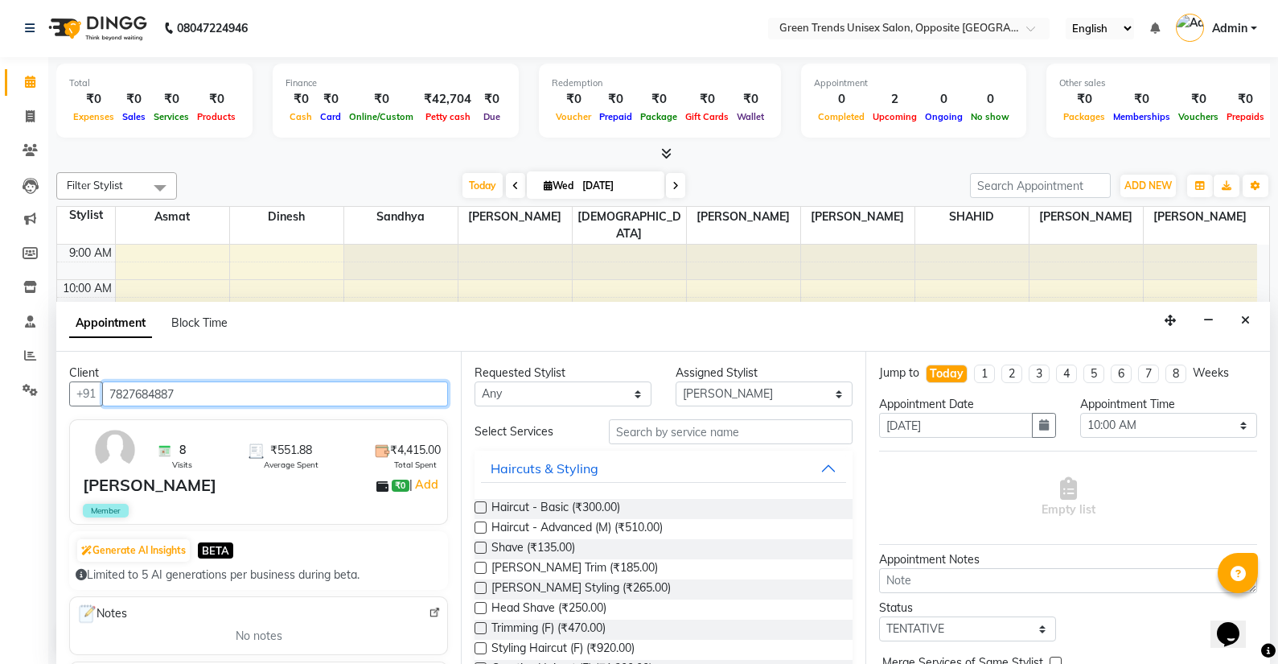
type input "7827684887"
click at [478, 510] on label at bounding box center [481, 507] width 12 height 12
click at [478, 510] on input "checkbox" at bounding box center [480, 509] width 10 height 10
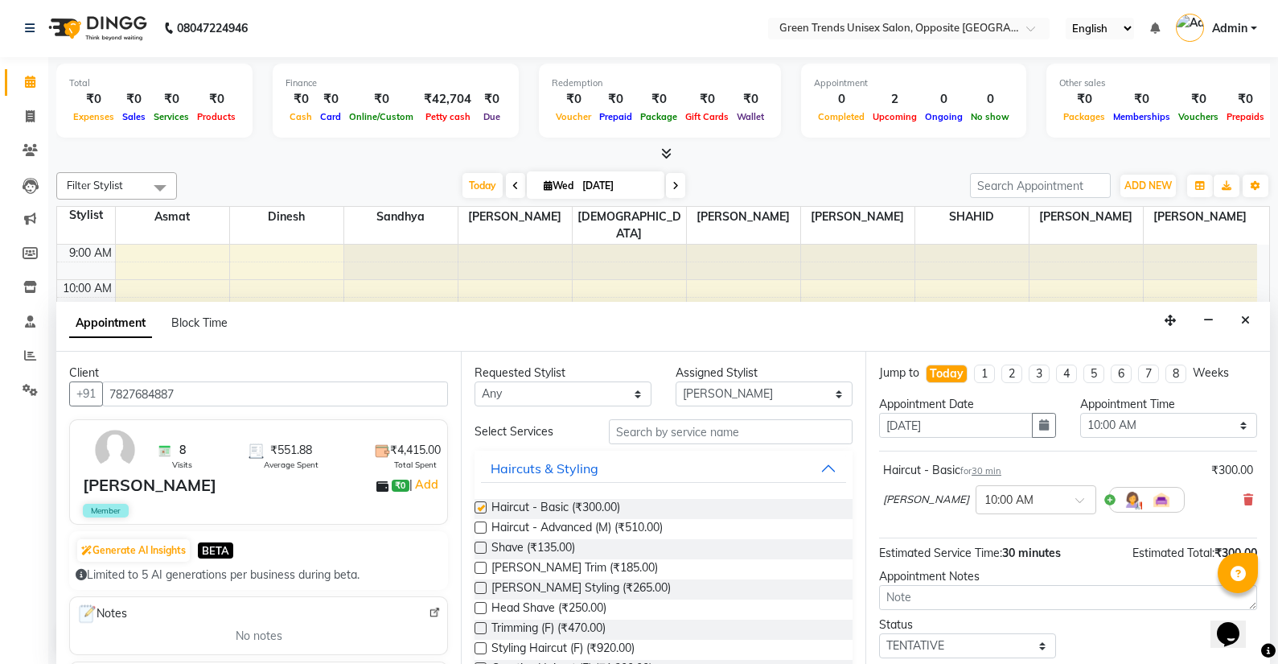
checkbox input "false"
click at [1045, 611] on div "Jump to [DATE] 1 2 3 4 5 6 7 8 Weeks Appointment Date [DATE] Appointment Time S…" at bounding box center [1068, 508] width 405 height 312
select select "upcoming"
click at [1034, 607] on textarea at bounding box center [1068, 597] width 378 height 25
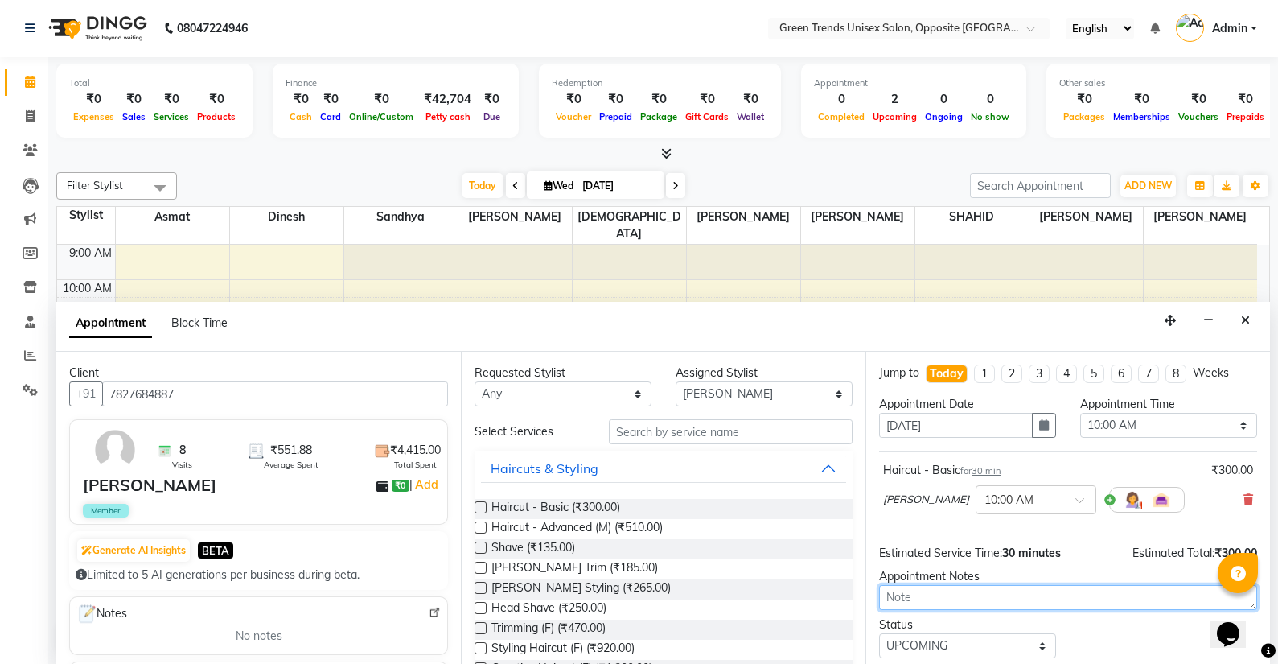
click at [1034, 607] on textarea at bounding box center [1068, 597] width 378 height 25
click at [768, 550] on div "Shave (₹135.00)" at bounding box center [664, 549] width 378 height 20
click at [768, 549] on div "Shave (₹135.00)" at bounding box center [664, 549] width 378 height 20
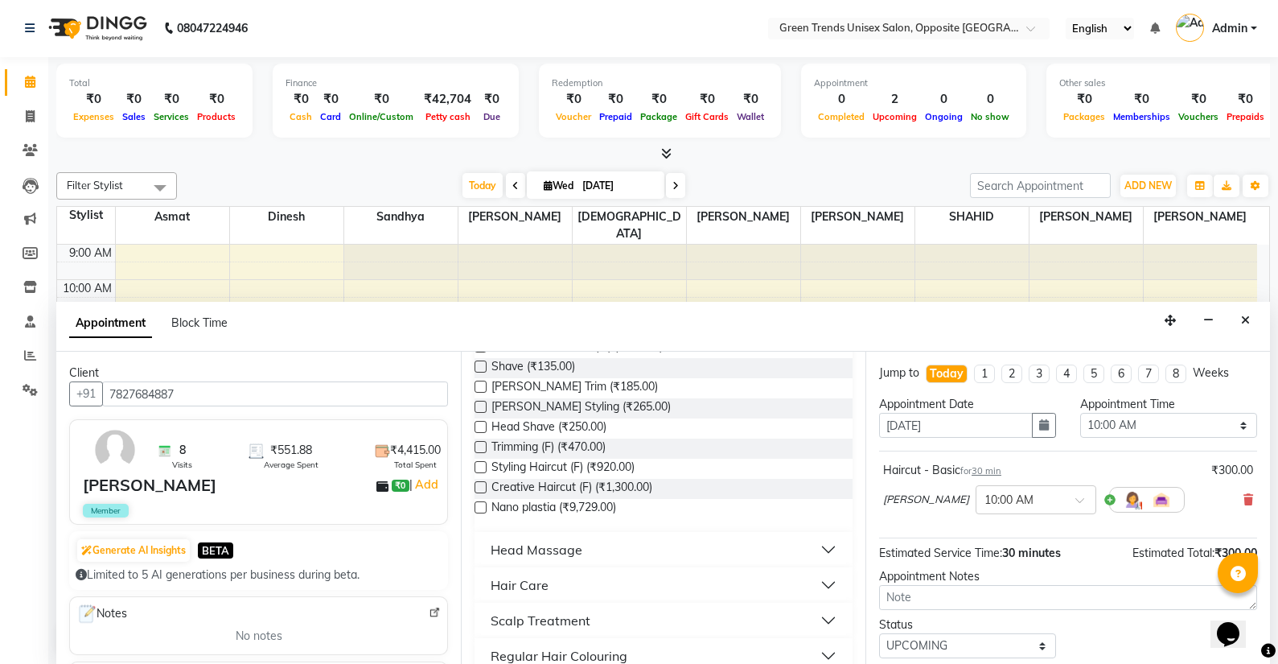
scroll to position [287, 0]
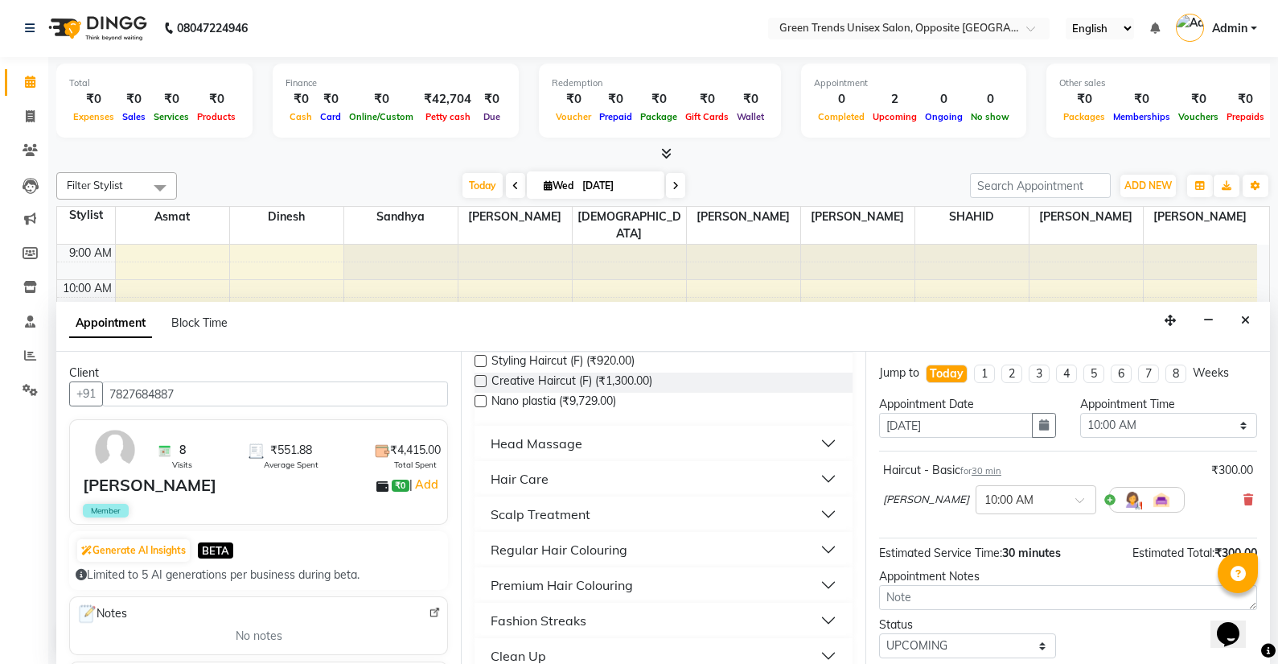
click at [1175, 461] on div "Haircut - Basic for 30 min ₹300.00 [PERSON_NAME] × 10:00 AM" at bounding box center [1068, 491] width 378 height 67
click at [1196, 454] on div "Haircut - Basic for 30 min ₹300.00 [PERSON_NAME] × 10:00 AM" at bounding box center [1068, 495] width 378 height 88
click at [1170, 516] on div "[PERSON_NAME] × 10:00 AM" at bounding box center [1068, 500] width 370 height 42
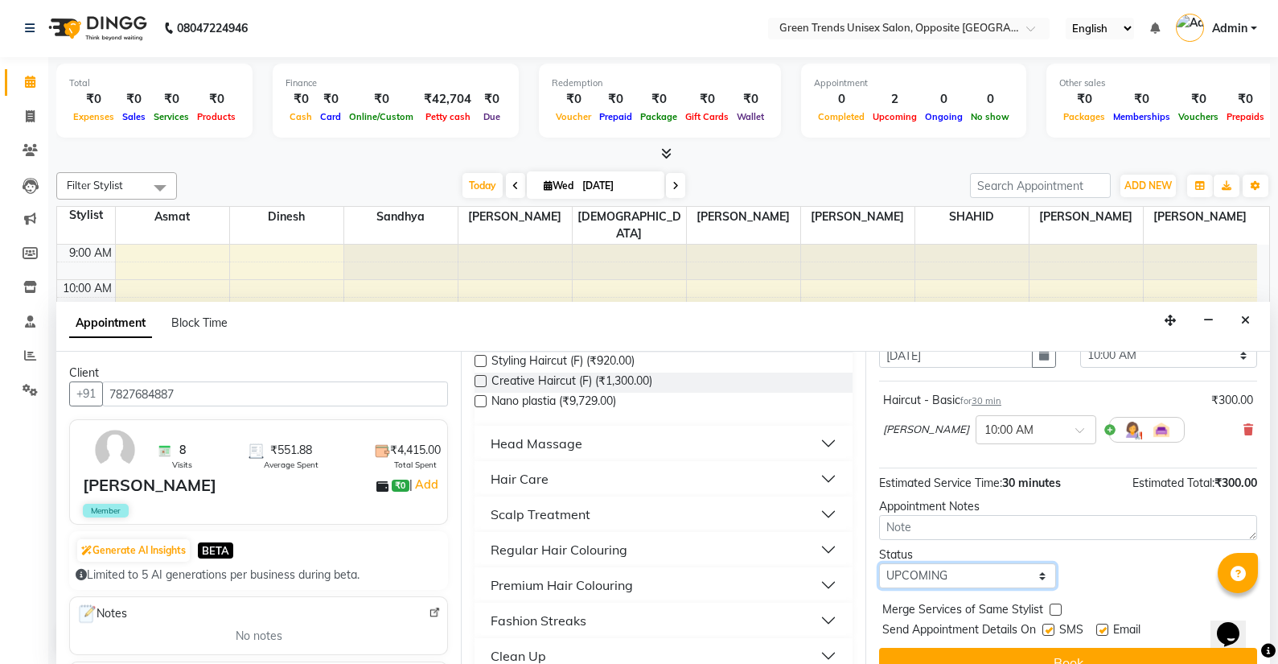
scroll to position [96, 0]
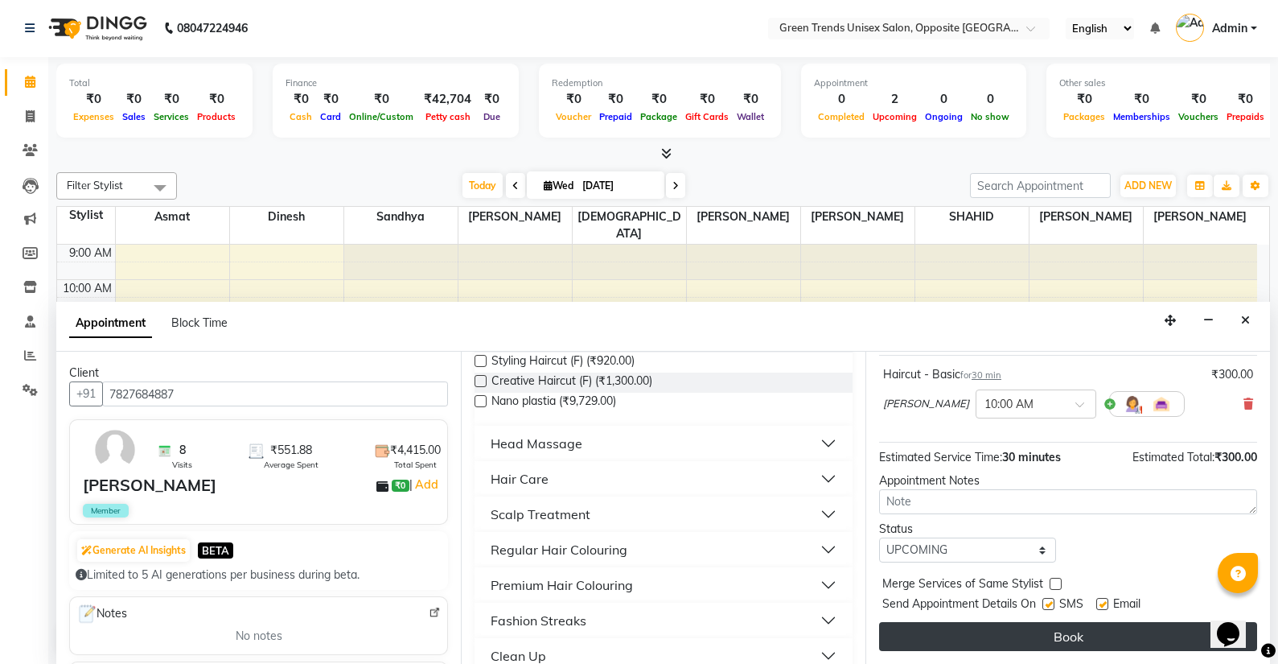
click at [1080, 643] on button "Book" at bounding box center [1068, 636] width 378 height 29
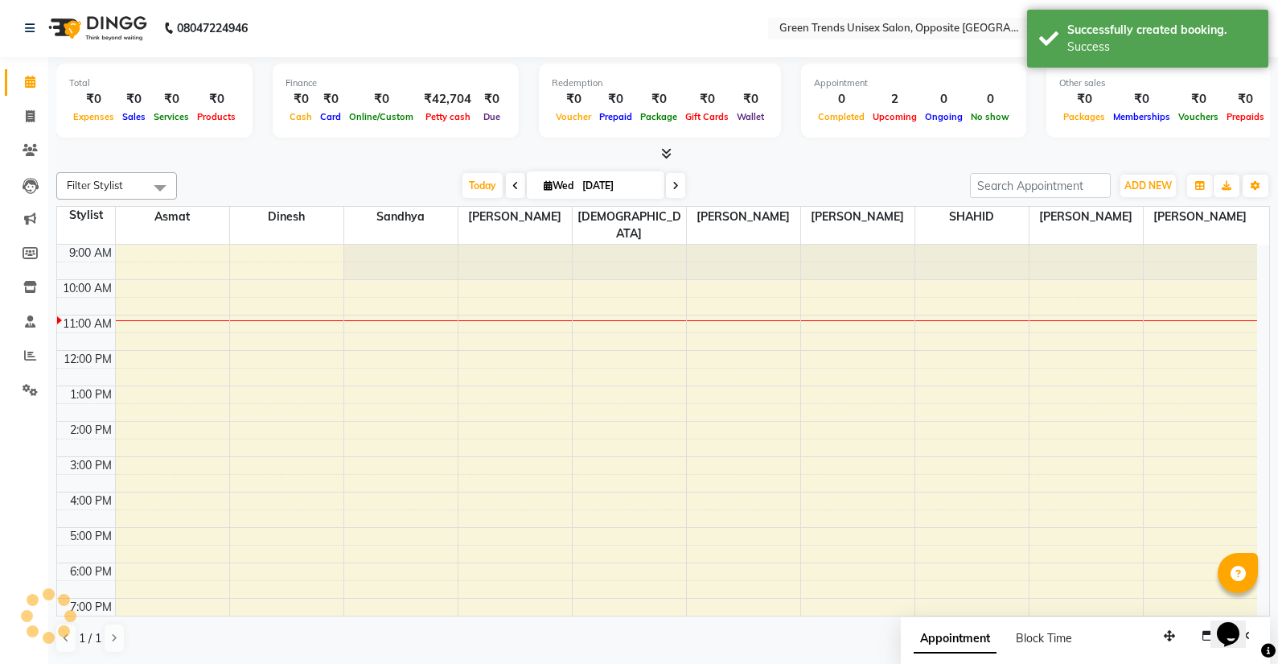
scroll to position [0, 0]
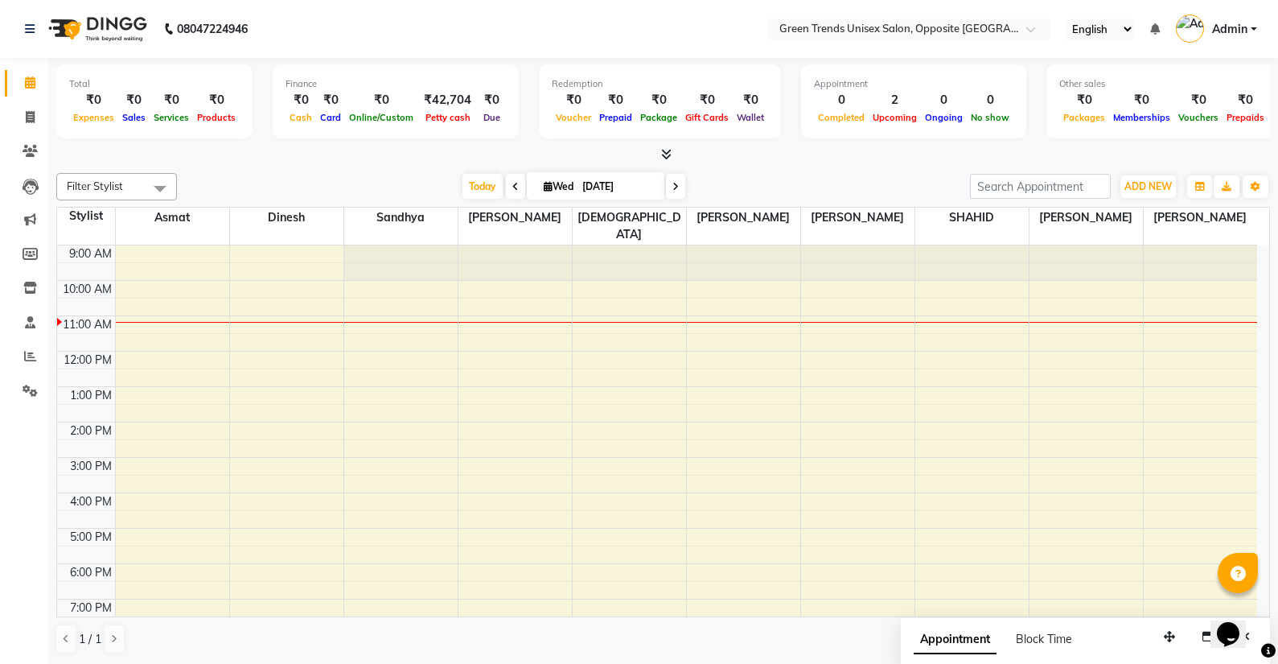
click at [812, 313] on div "9:00 AM 10:00 AM 11:00 AM 12:00 PM 1:00 PM 2:00 PM 3:00 PM 4:00 PM 5:00 PM 6:00…" at bounding box center [657, 474] width 1200 height 459
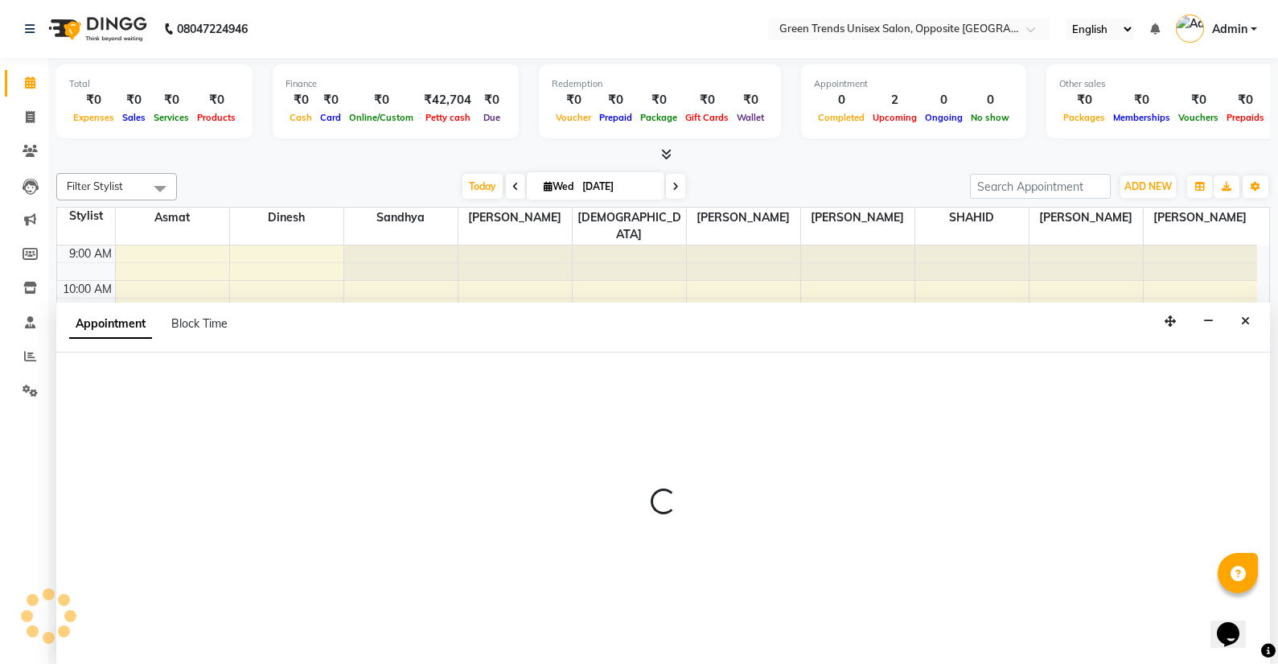
scroll to position [1, 0]
select select "77089"
select select "tentative"
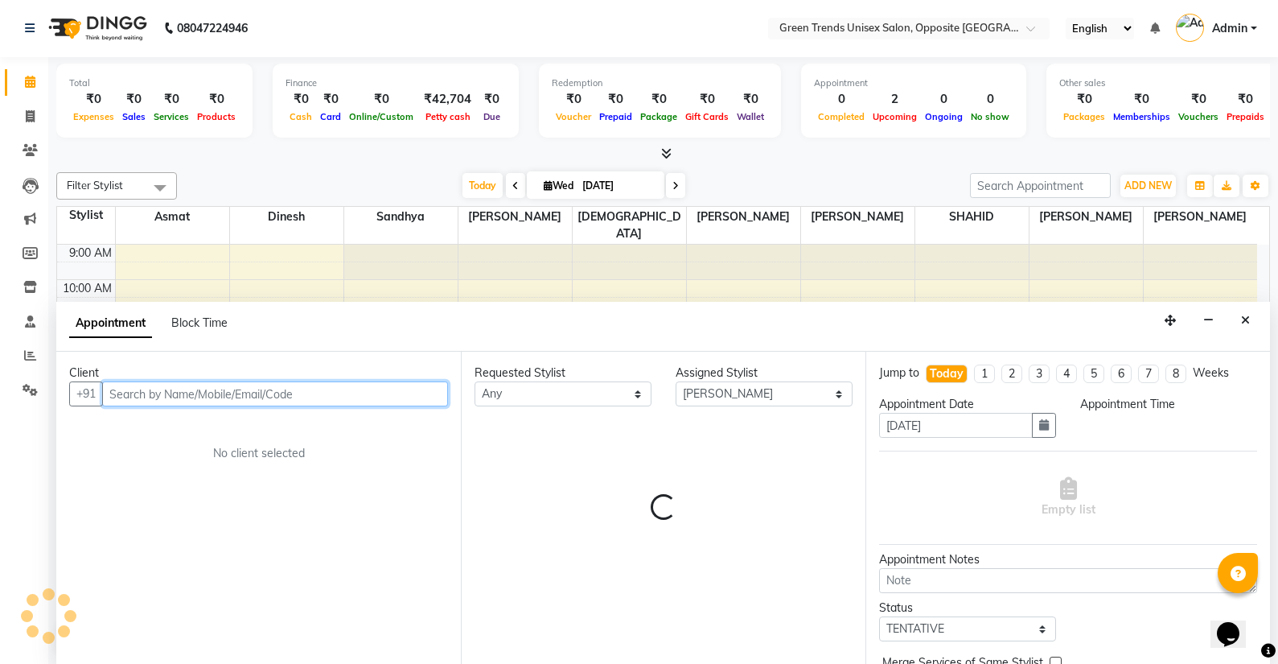
select select "660"
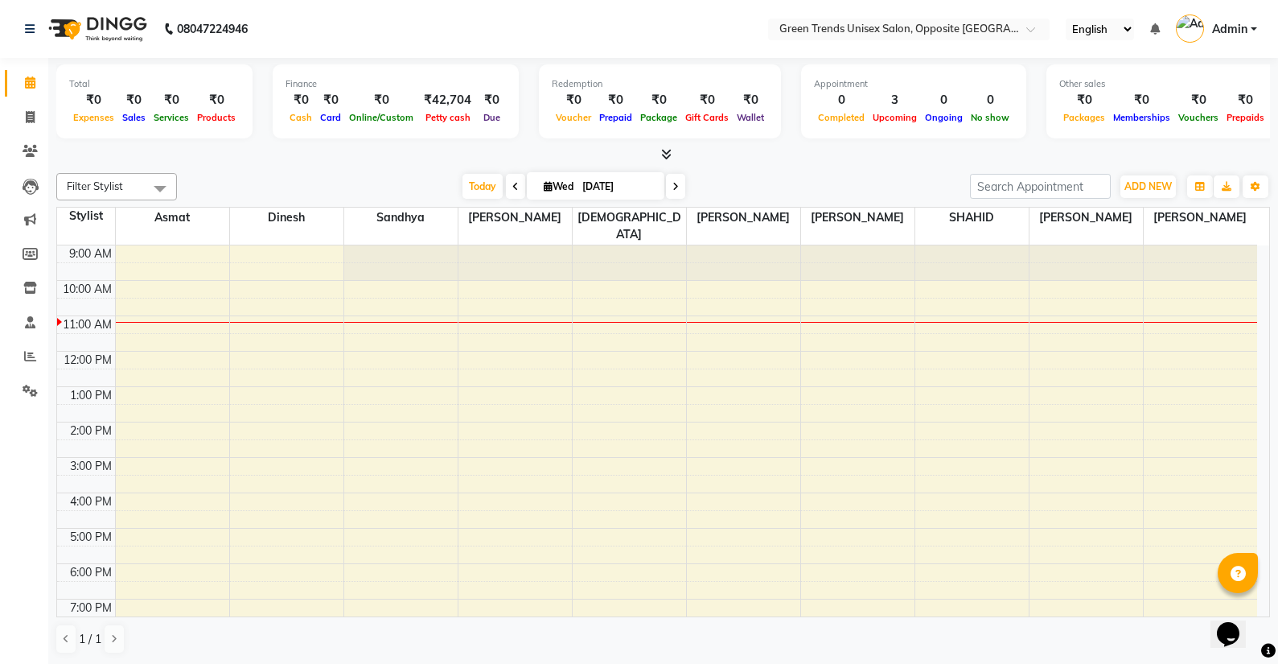
click at [1041, 311] on div "9:00 AM 10:00 AM 11:00 AM 12:00 PM 1:00 PM 2:00 PM 3:00 PM 4:00 PM 5:00 PM 6:00…" at bounding box center [657, 474] width 1200 height 459
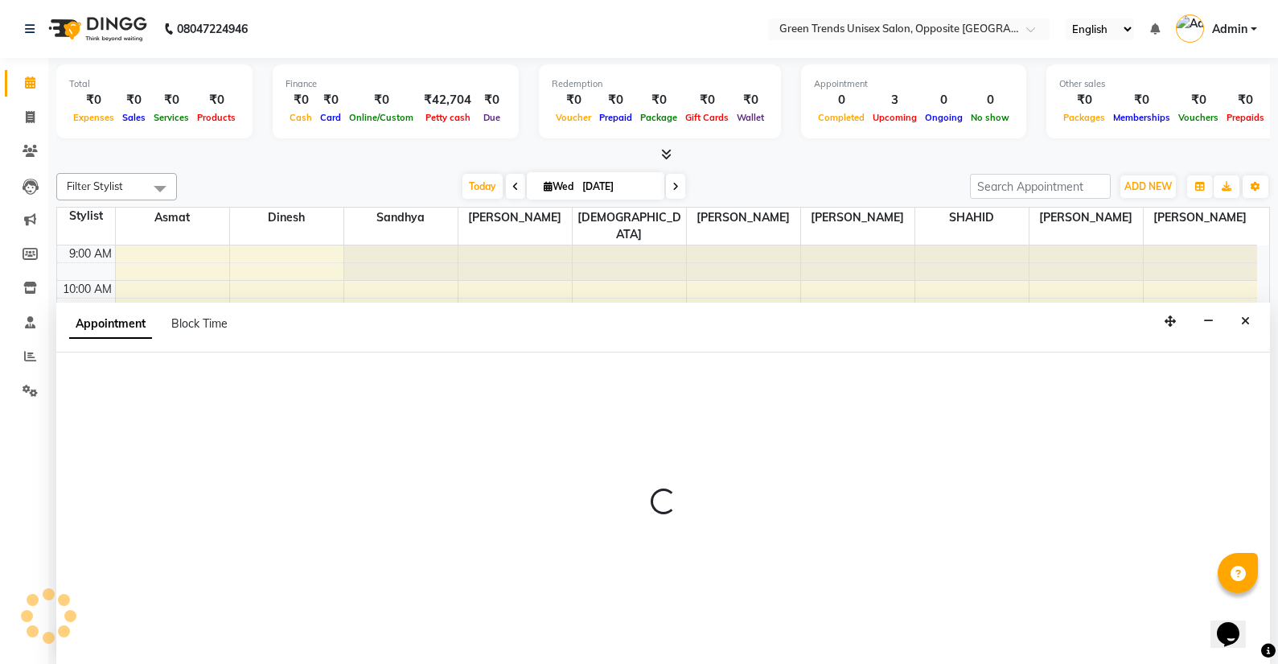
select select "82136"
select select "tentative"
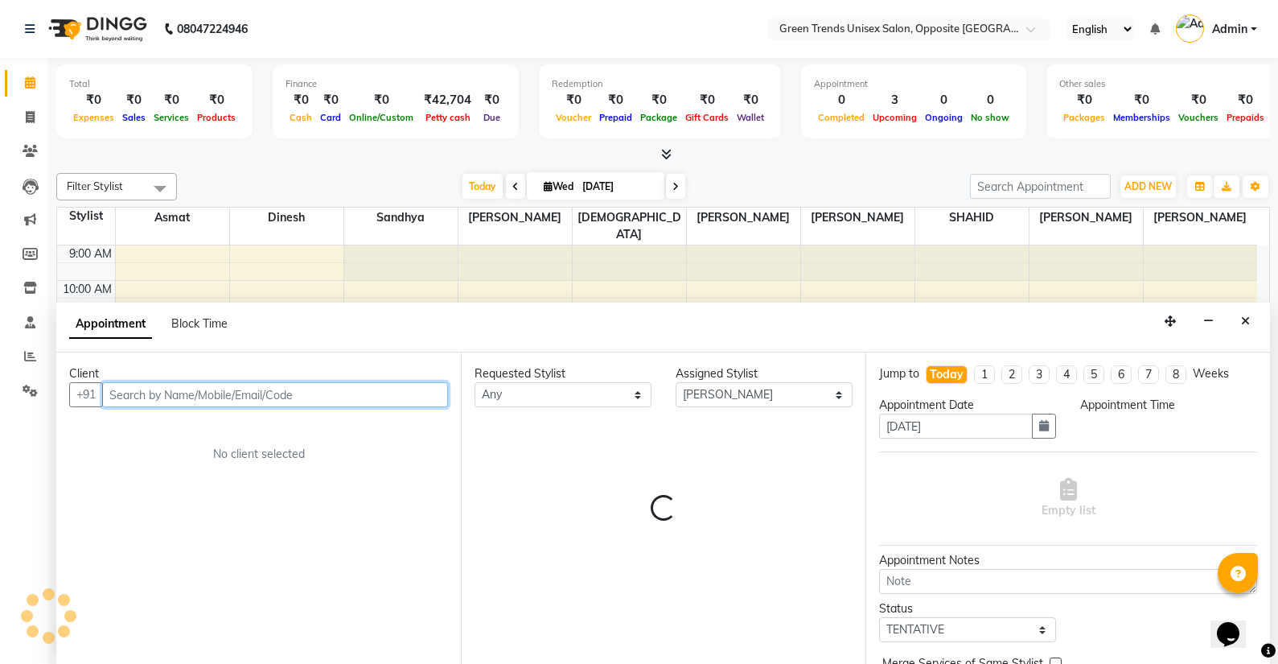
scroll to position [1, 0]
select select "660"
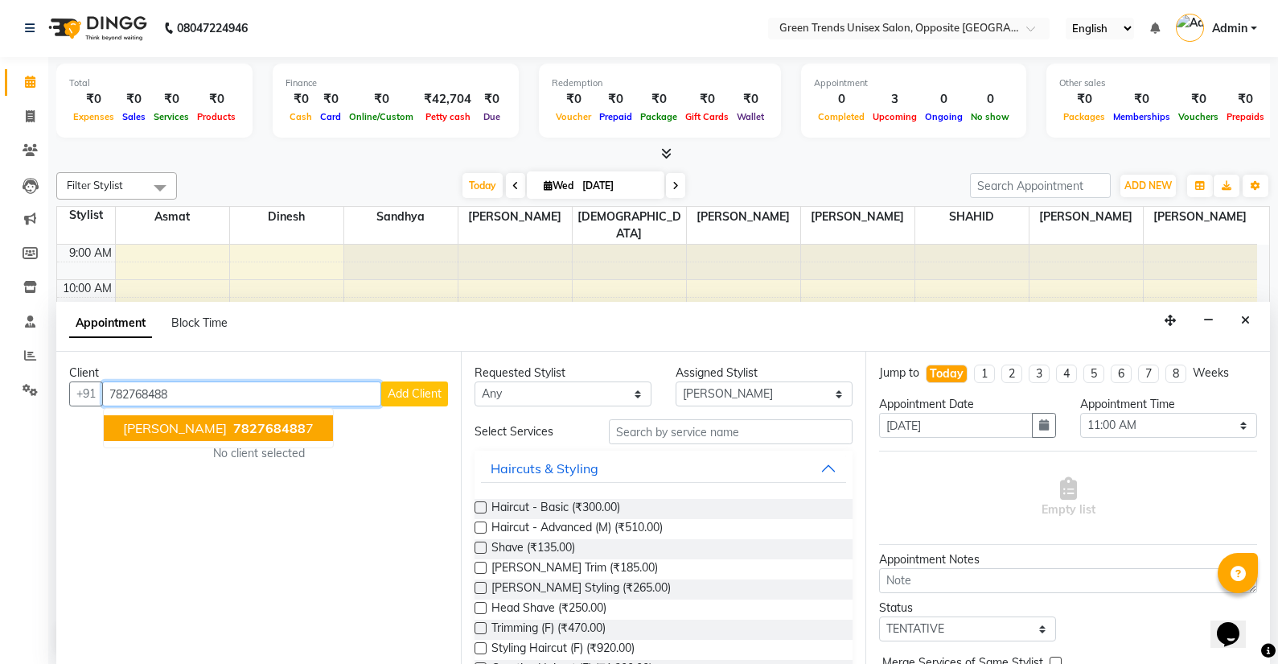
click at [148, 432] on span "[PERSON_NAME]" at bounding box center [175, 428] width 104 height 16
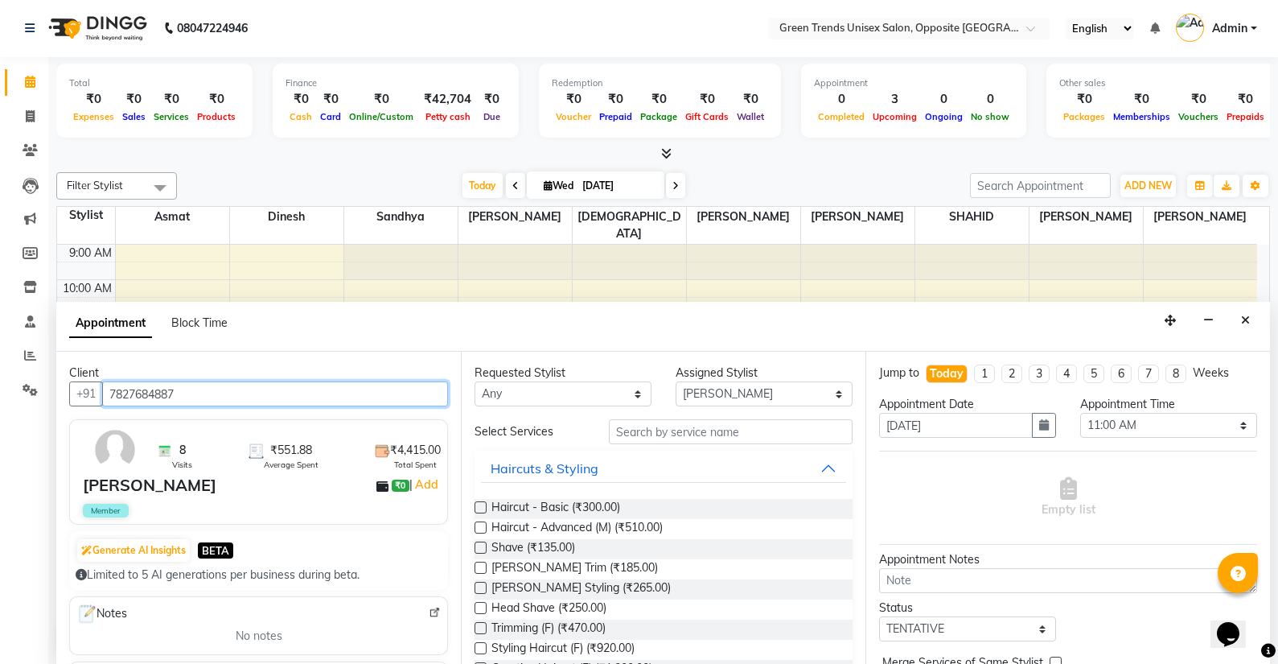
type input "7827684887"
click at [480, 503] on label at bounding box center [481, 507] width 12 height 12
click at [480, 504] on input "checkbox" at bounding box center [480, 509] width 10 height 10
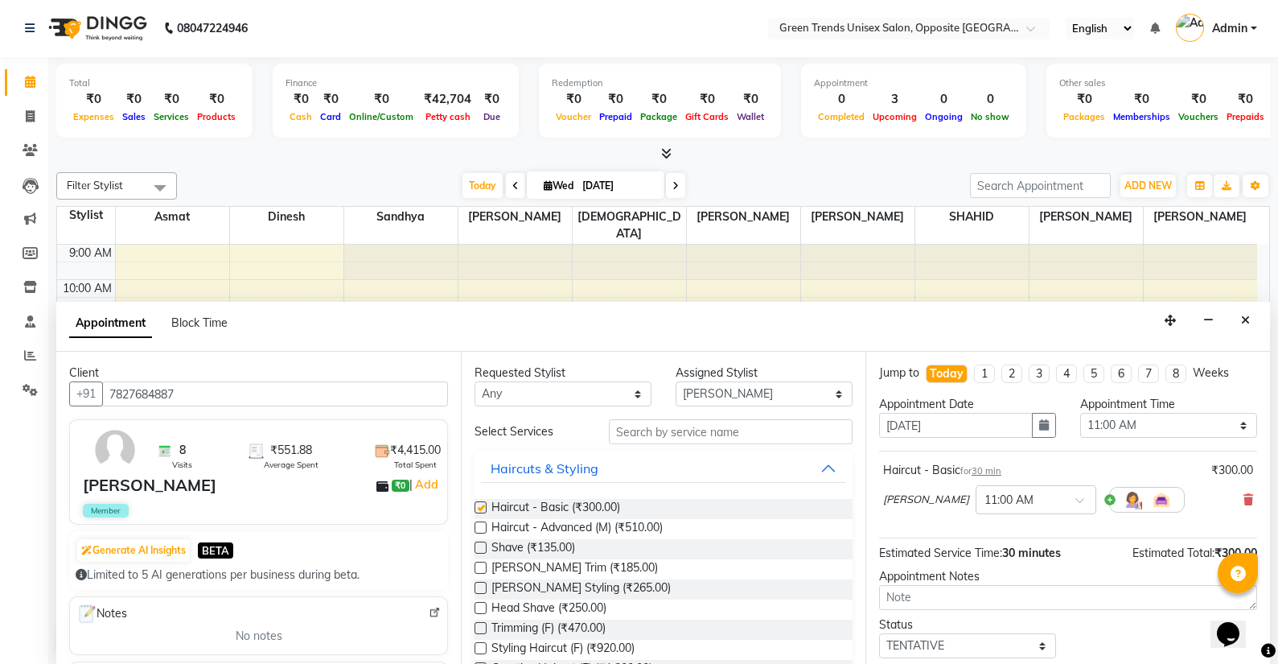
checkbox input "false"
click at [895, 610] on div "Jump to [DATE] 1 2 3 4 5 6 7 8 Weeks Appointment Date [DATE] Appointment Time S…" at bounding box center [1068, 508] width 405 height 312
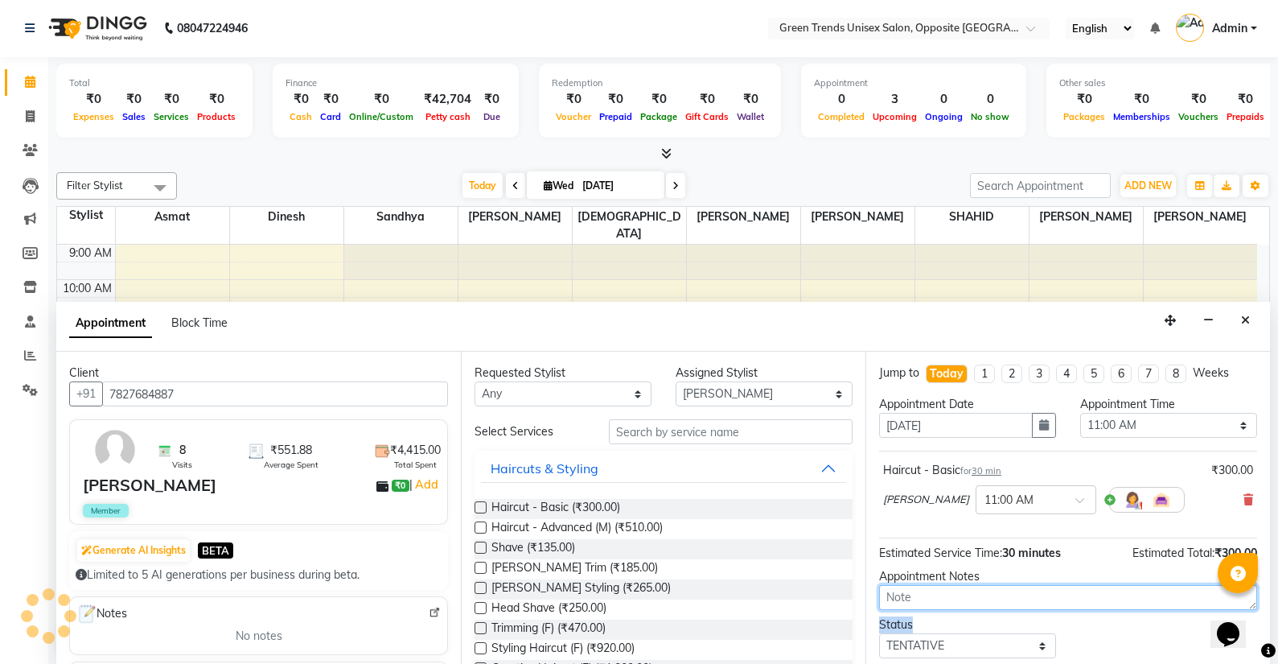
click at [887, 594] on textarea at bounding box center [1068, 597] width 378 height 25
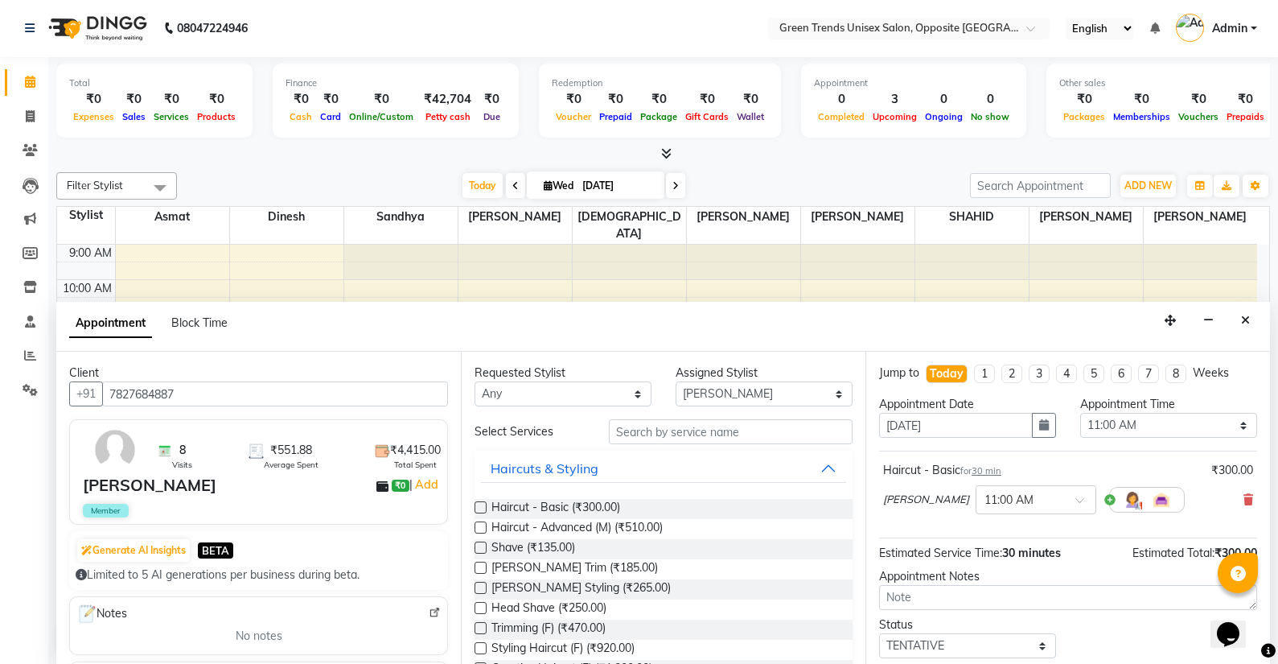
click at [1139, 626] on div "Status Select TENTATIVE CONFIRM CHECK-IN UPCOMING" at bounding box center [1068, 637] width 402 height 42
click at [1139, 625] on div "Status Select TENTATIVE CONFIRM CHECK-IN UPCOMING" at bounding box center [1068, 637] width 402 height 42
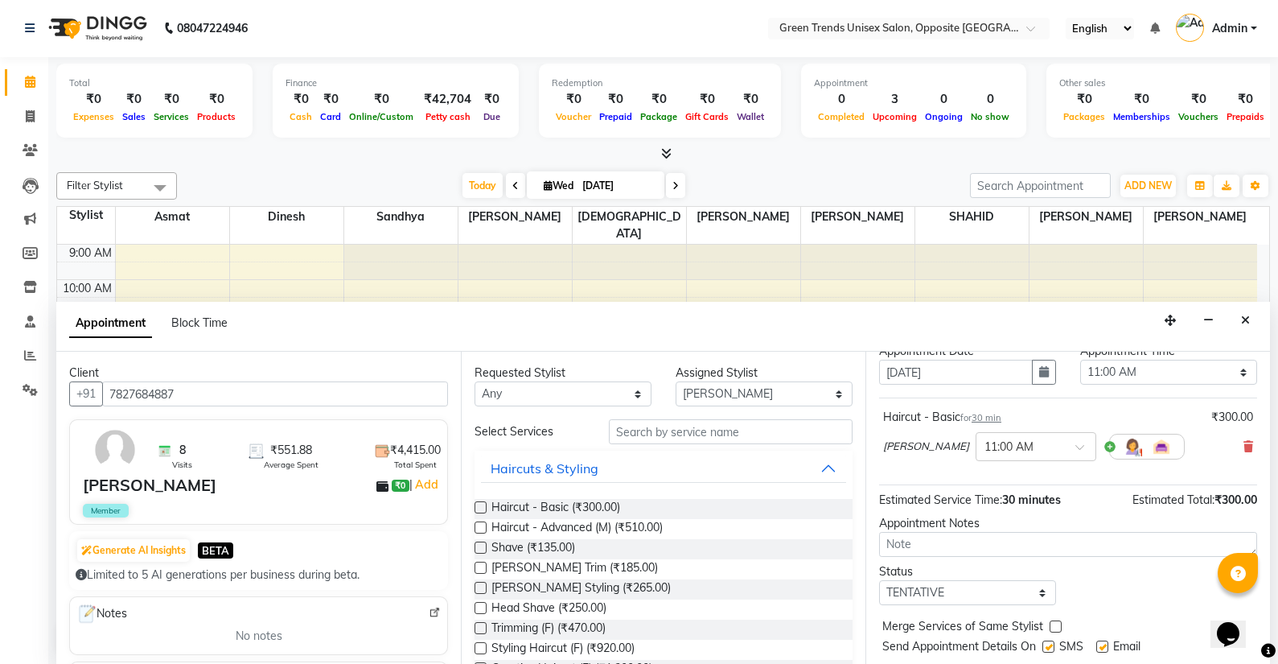
scroll to position [93, 0]
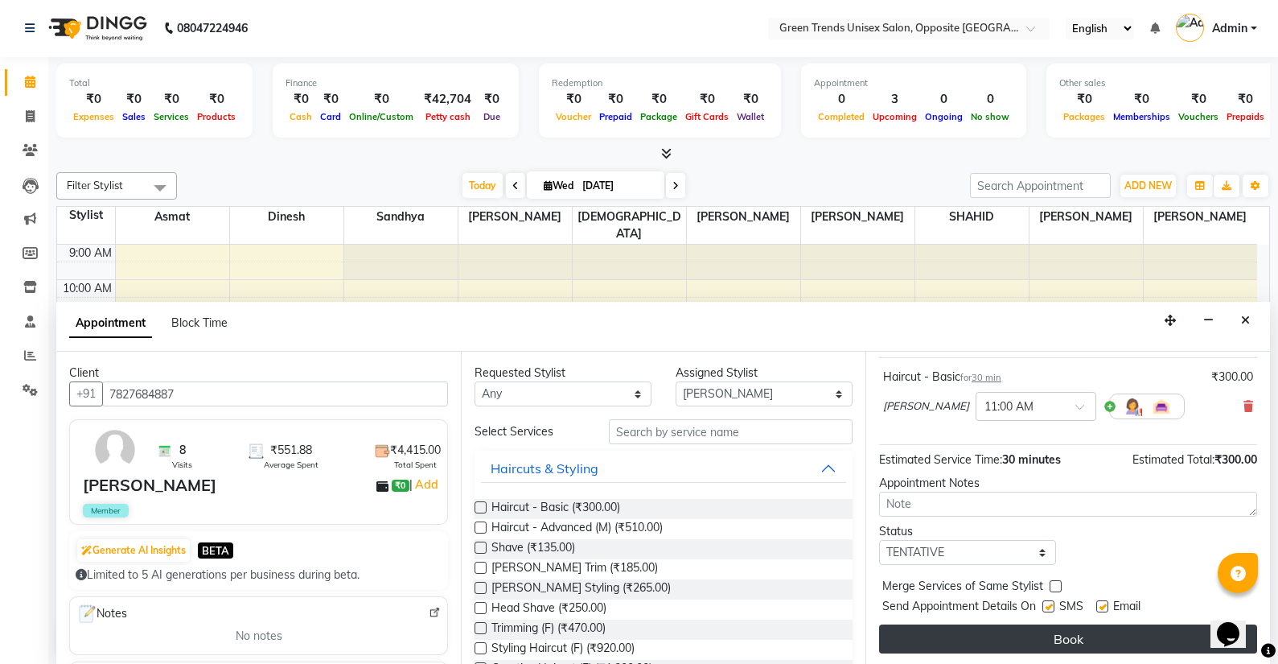
click at [1135, 639] on button "Book" at bounding box center [1068, 638] width 378 height 29
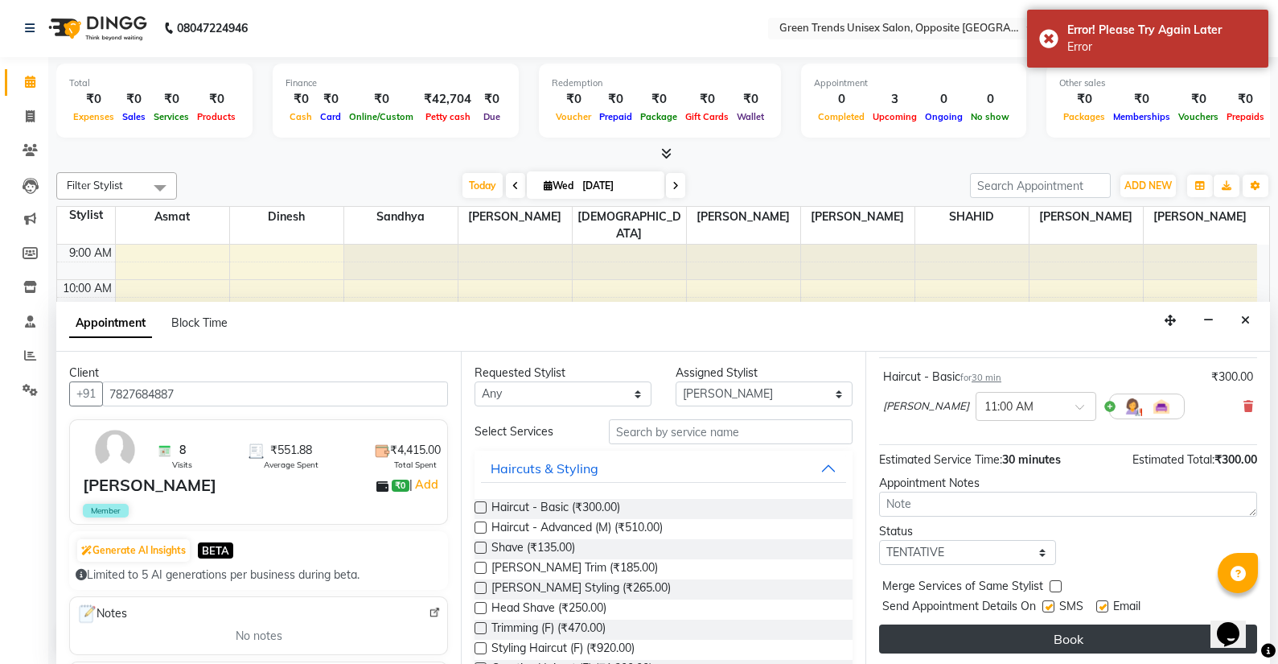
click at [1137, 640] on button "Book" at bounding box center [1068, 638] width 378 height 29
click at [1137, 640] on div "Book" at bounding box center [1068, 638] width 378 height 29
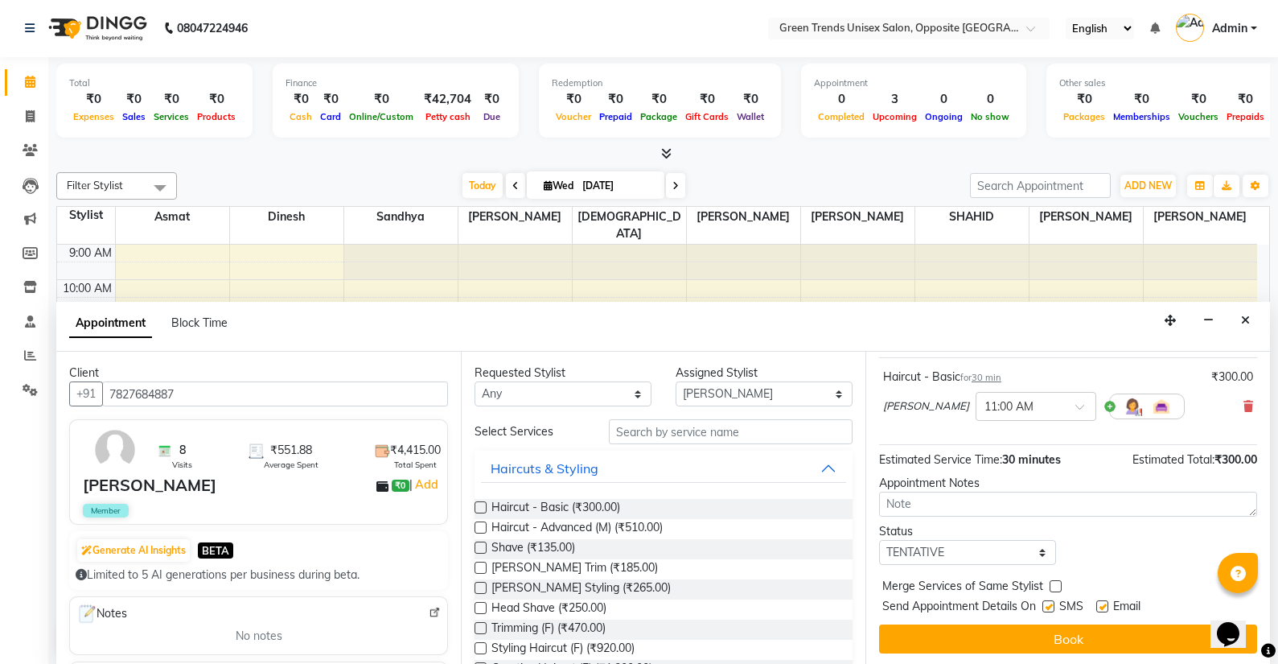
click at [1059, 607] on div "SMS" at bounding box center [1070, 608] width 54 height 20
click at [1048, 653] on div "Jump to [DATE] 1 2 3 4 5 6 7 8 Weeks Appointment Date [DATE] Appointment Time S…" at bounding box center [1068, 508] width 405 height 312
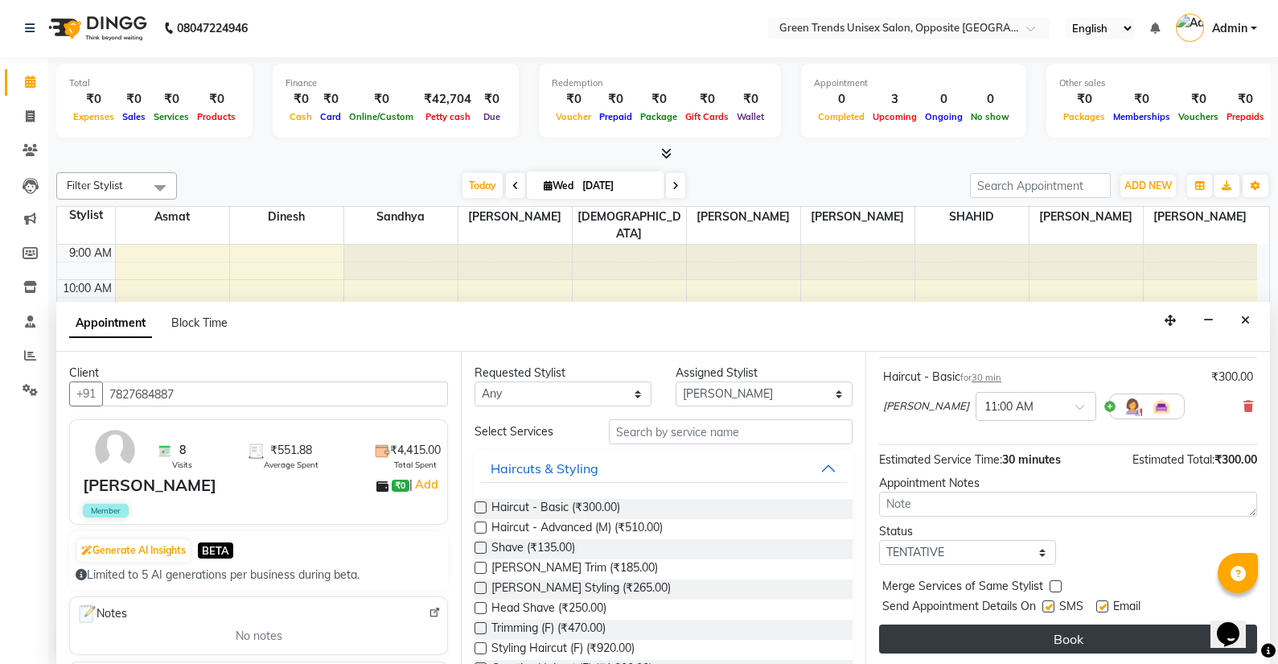
click at [999, 635] on button "Book" at bounding box center [1068, 638] width 378 height 29
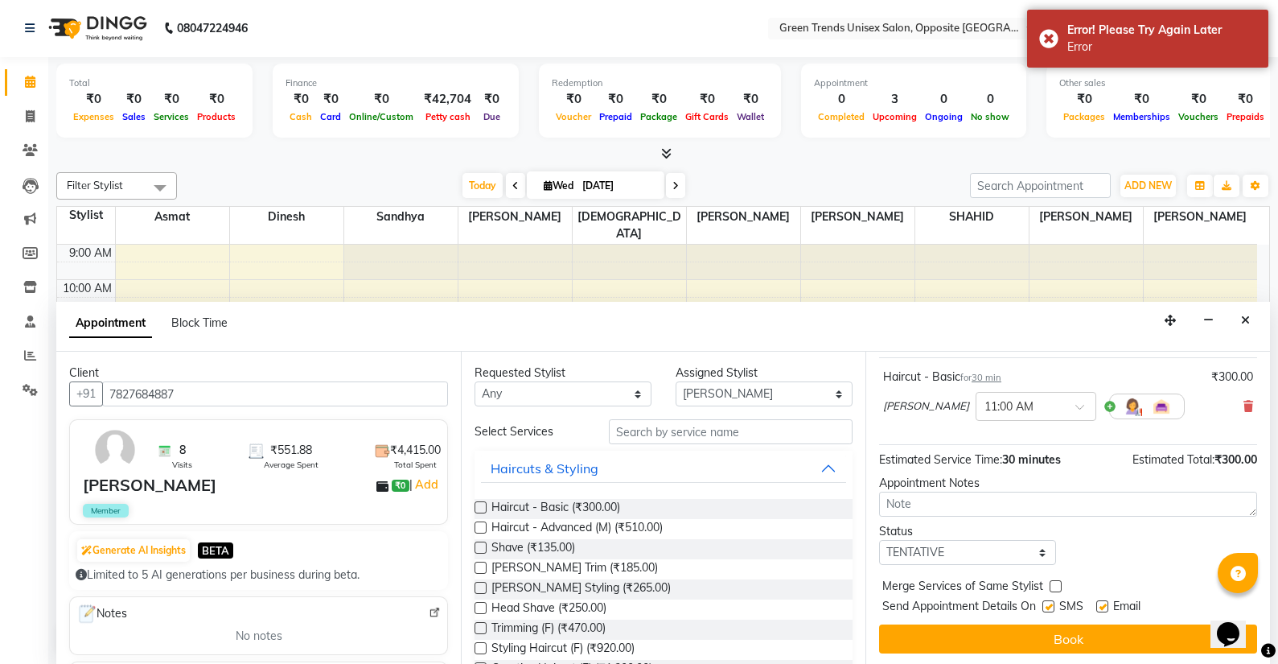
click at [999, 634] on button "Book" at bounding box center [1068, 638] width 378 height 29
